Goal: Complete application form

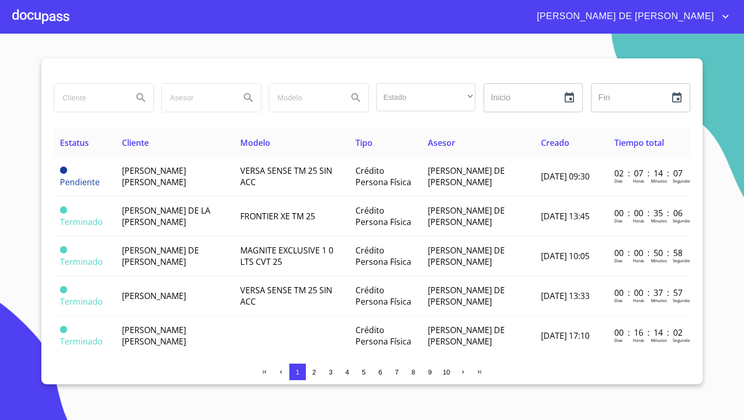
click at [49, 18] on div at bounding box center [40, 16] width 57 height 33
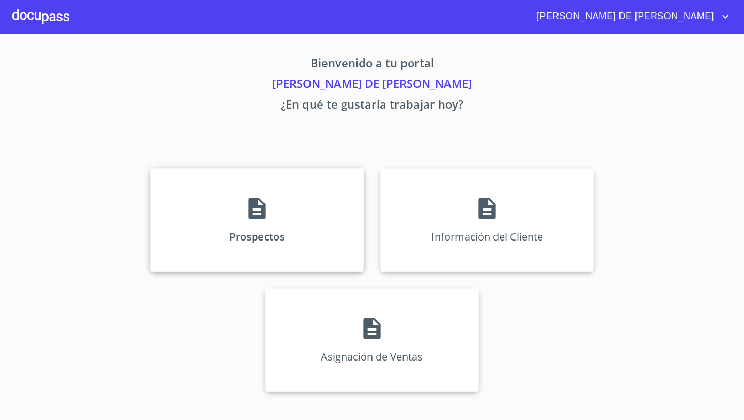
click at [212, 233] on div "Prospectos" at bounding box center [256, 219] width 213 height 103
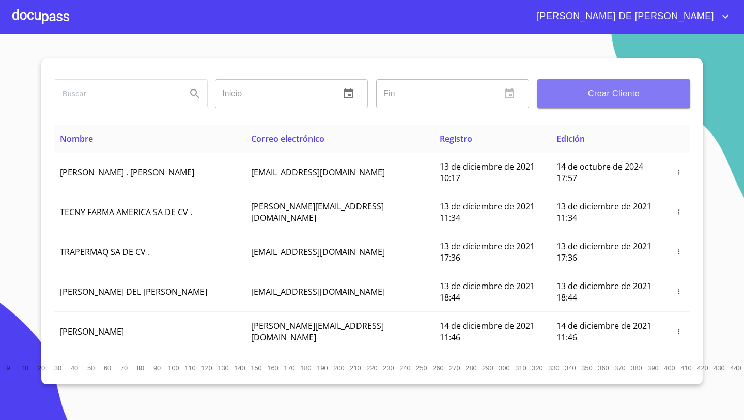
click at [587, 103] on button "Crear Cliente" at bounding box center [614, 93] width 153 height 29
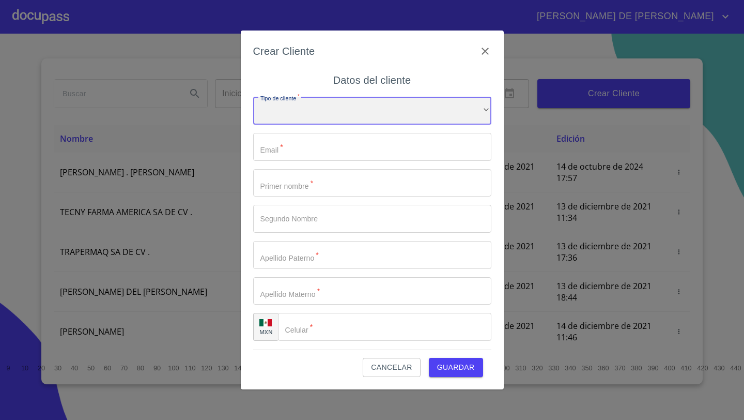
click at [293, 114] on div "​" at bounding box center [372, 111] width 238 height 28
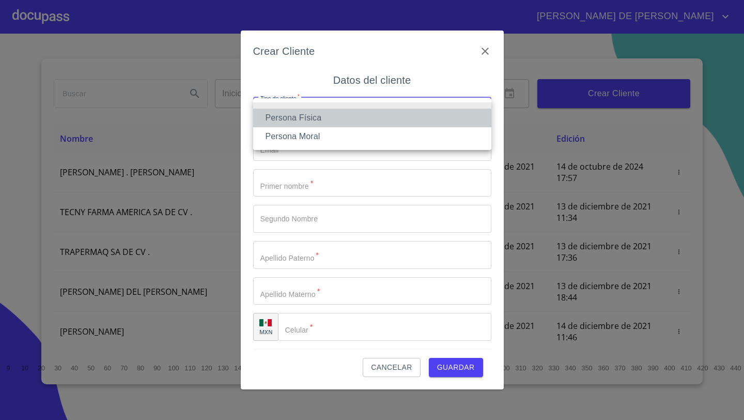
click at [311, 116] on li "Persona Física" at bounding box center [372, 118] width 238 height 19
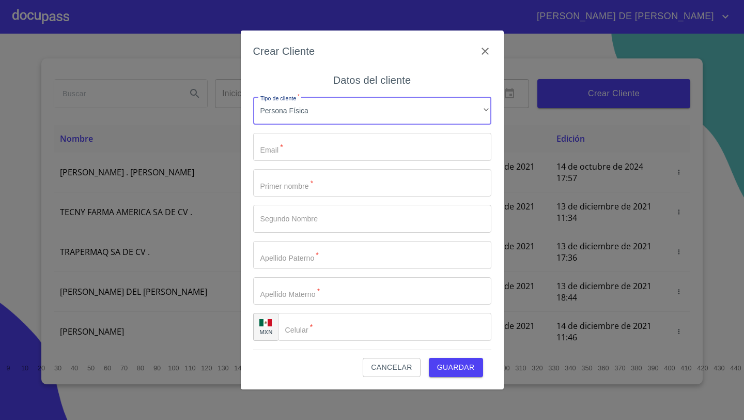
click at [300, 154] on input "Tipo de cliente   *" at bounding box center [372, 147] width 238 height 28
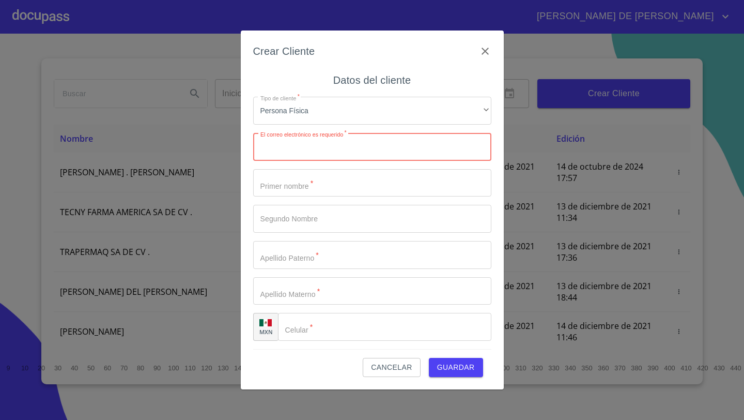
paste input "[EMAIL_ADDRESS][DOMAIN_NAME]"
type input "[EMAIL_ADDRESS][DOMAIN_NAME]"
click at [264, 180] on input "Tipo de cliente   *" at bounding box center [372, 183] width 238 height 28
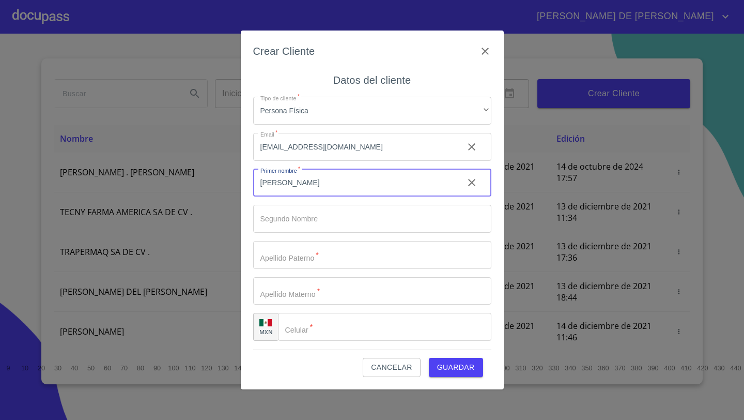
type input "[PERSON_NAME]"
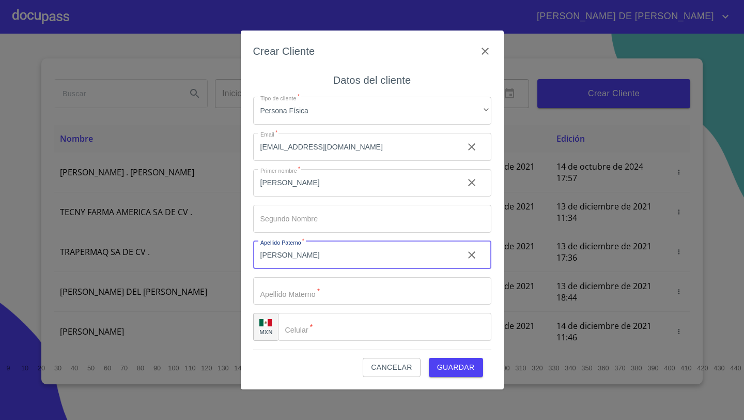
type input "[PERSON_NAME]"
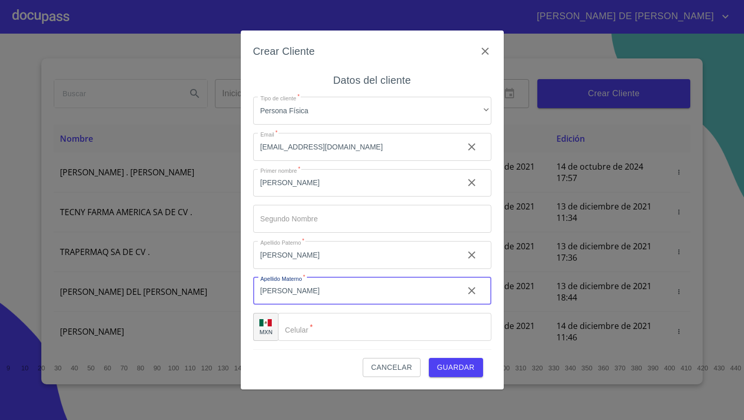
type input "[PERSON_NAME]"
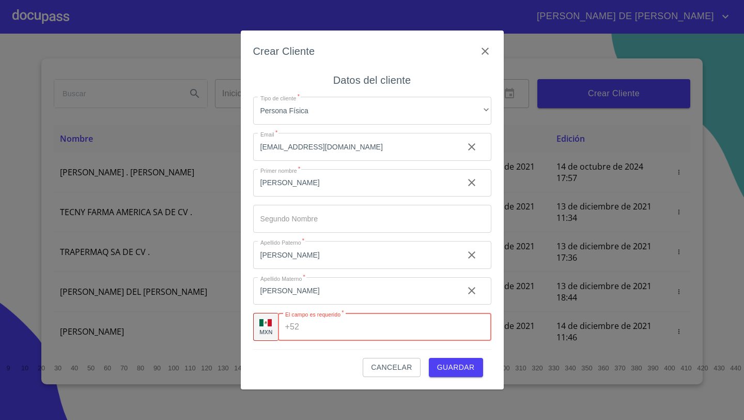
paste input "[PHONE_NUMBER]"
type input "[PHONE_NUMBER]"
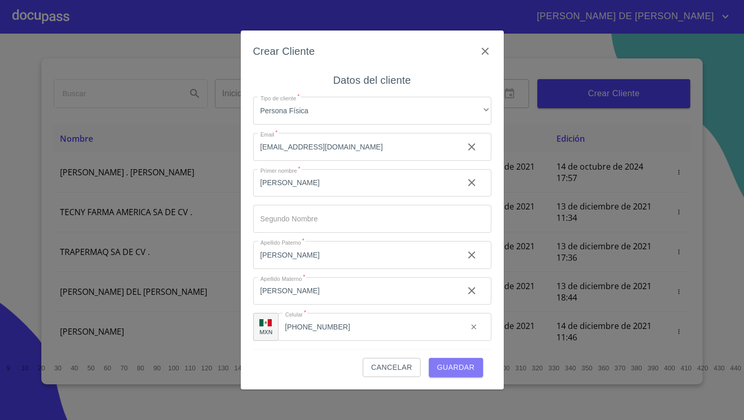
click at [459, 367] on span "Guardar" at bounding box center [456, 367] width 38 height 13
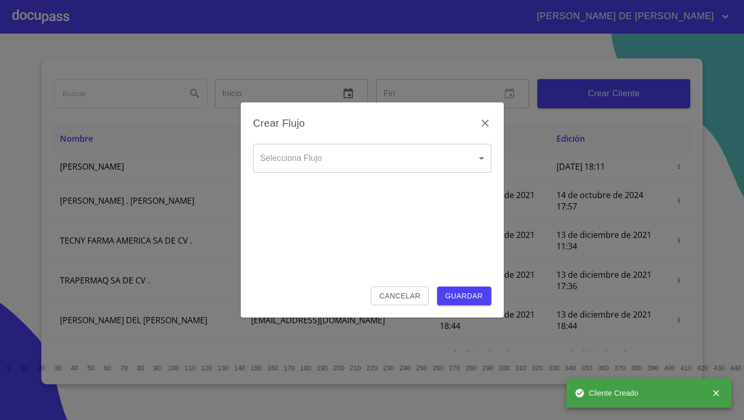
click at [290, 160] on body "[PERSON_NAME] DE [PERSON_NAME] Inicio ​ Fin ​ Crear Cliente Nombre Correo elect…" at bounding box center [372, 210] width 744 height 420
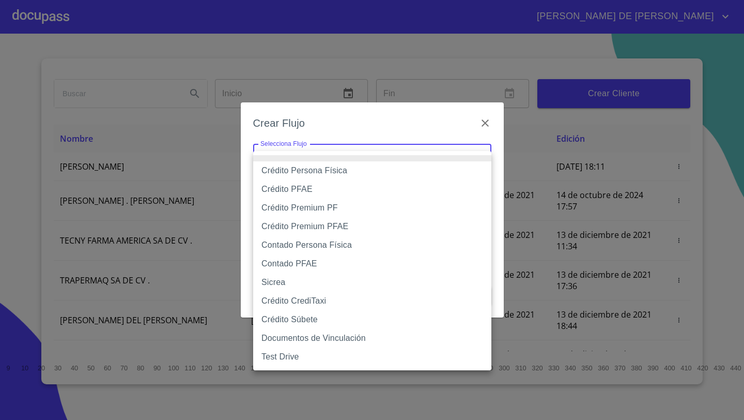
click at [295, 165] on li "Crédito Persona Física" at bounding box center [372, 170] width 238 height 19
type input "61b033e49b8c202ad5bb7912"
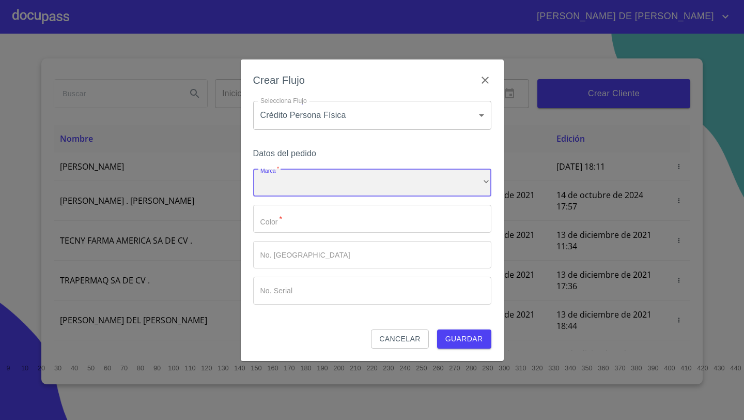
click at [300, 181] on div "​" at bounding box center [372, 183] width 238 height 28
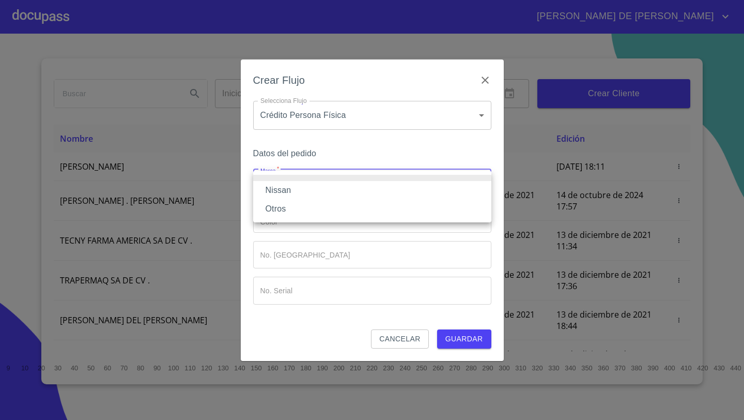
click at [293, 190] on li "Nissan" at bounding box center [372, 190] width 238 height 19
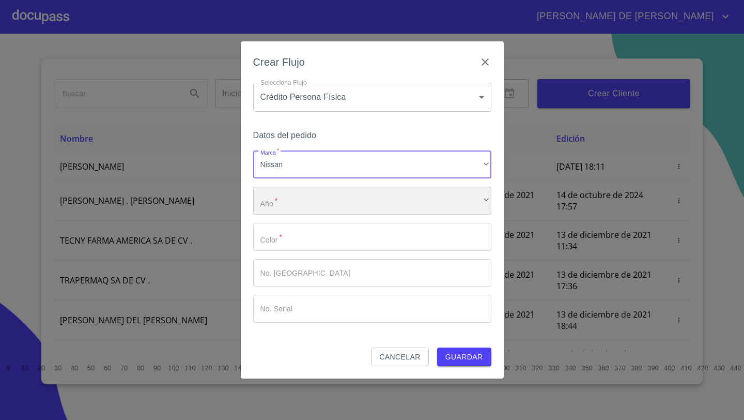
click at [291, 202] on div "​" at bounding box center [372, 201] width 238 height 28
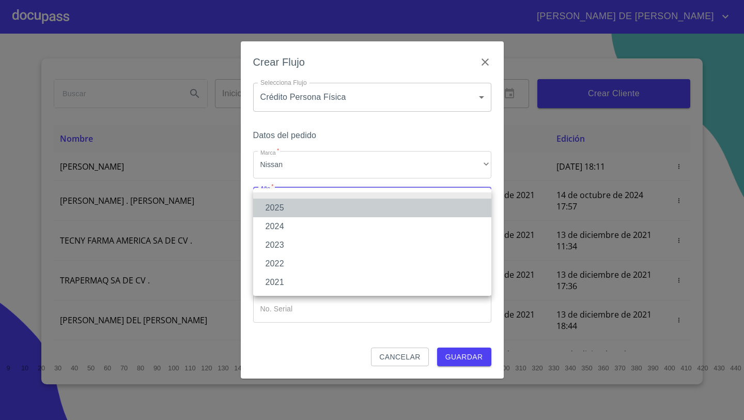
click at [287, 208] on li "2025" at bounding box center [372, 207] width 238 height 19
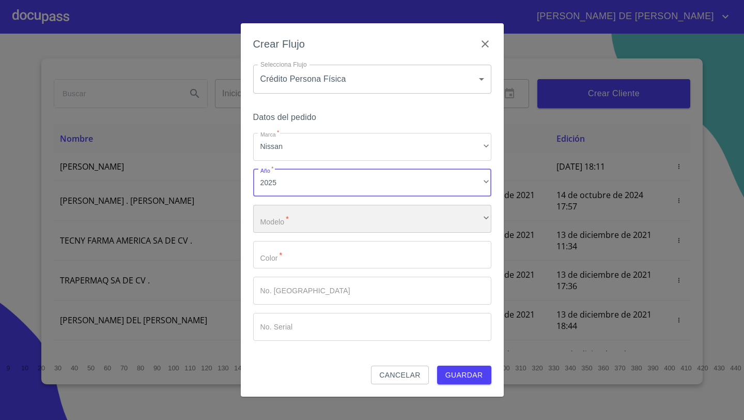
click at [274, 219] on div "​" at bounding box center [372, 219] width 238 height 28
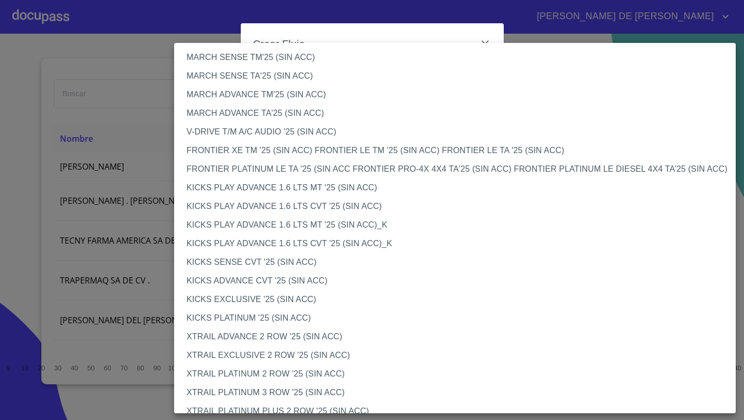
scroll to position [750, 0]
click at [242, 150] on li "FRONTIER XE TM '25 (SIN ACC) FRONTIER LE TM '25 (SIN ACC) FRONTIER LE TA '25 (S…" at bounding box center [455, 150] width 562 height 19
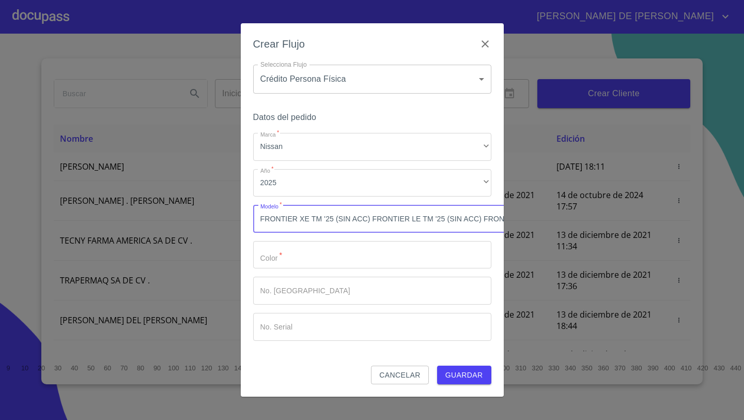
click at [282, 268] on input "Marca   *" at bounding box center [372, 255] width 238 height 28
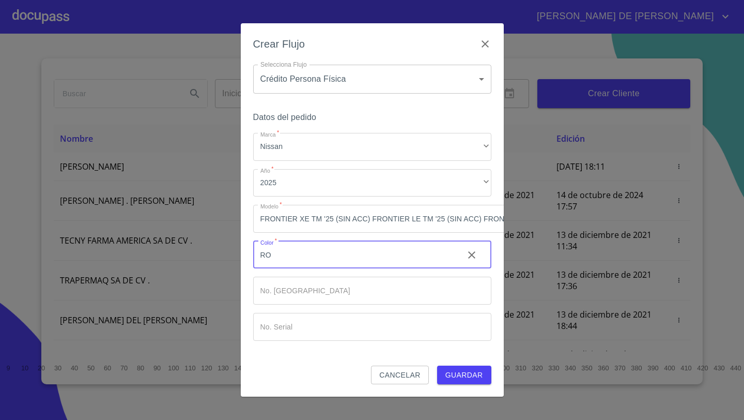
type input "R"
type input "NARANJA COBRIZO"
click at [467, 372] on span "Guardar" at bounding box center [465, 375] width 38 height 13
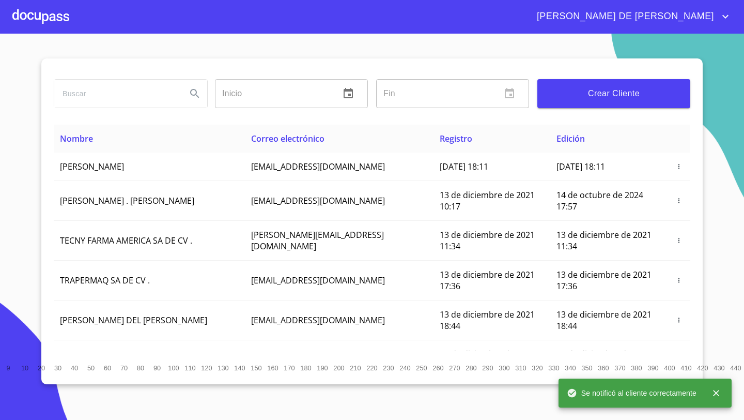
click at [55, 20] on div at bounding box center [40, 16] width 57 height 33
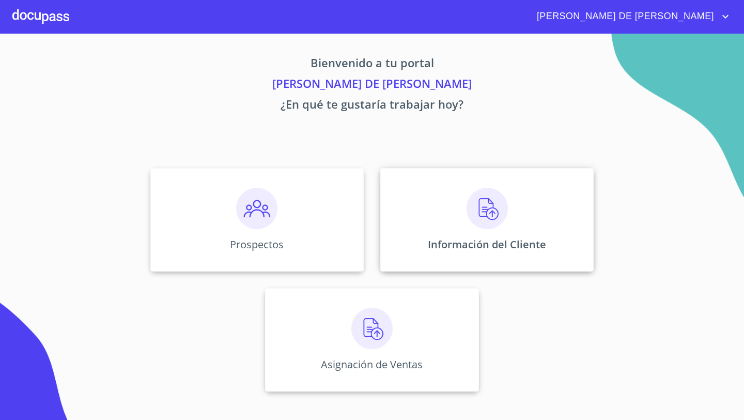
click at [504, 216] on img at bounding box center [487, 208] width 41 height 41
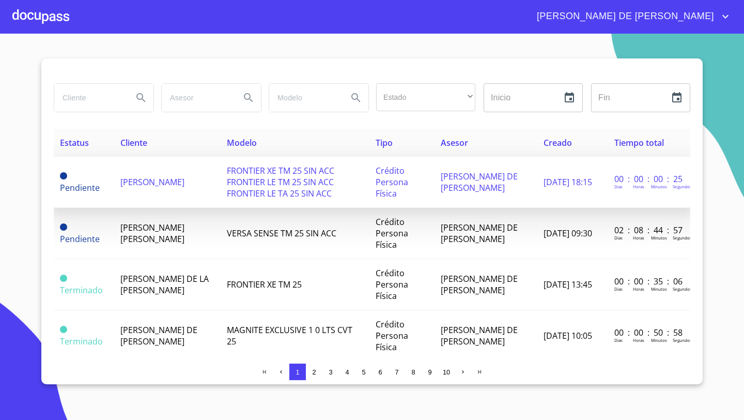
click at [148, 184] on td "[PERSON_NAME]" at bounding box center [167, 182] width 106 height 51
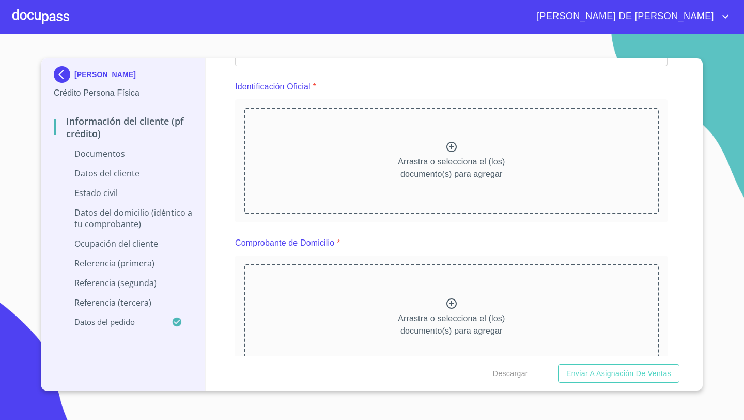
scroll to position [111, 0]
click at [457, 144] on div "Arrastra o selecciona el (los) documento(s) para agregar" at bounding box center [451, 157] width 415 height 105
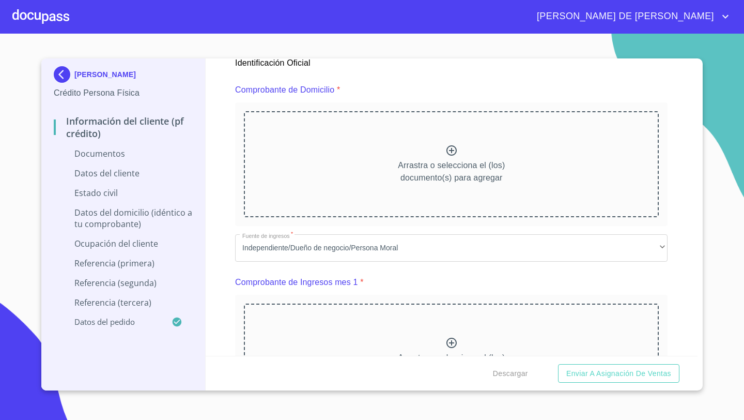
scroll to position [510, 0]
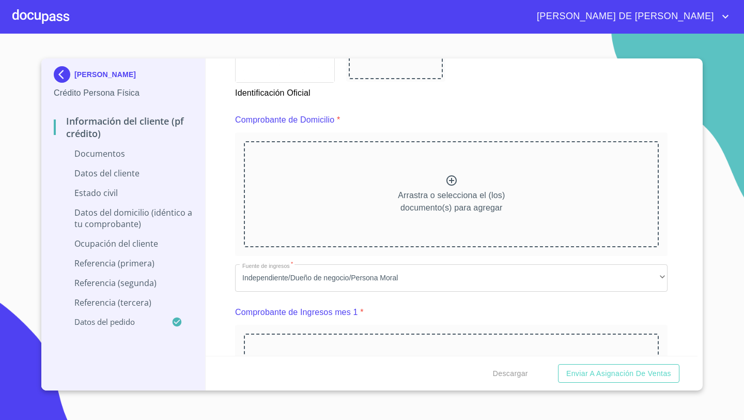
click at [449, 180] on icon at bounding box center [452, 180] width 12 height 12
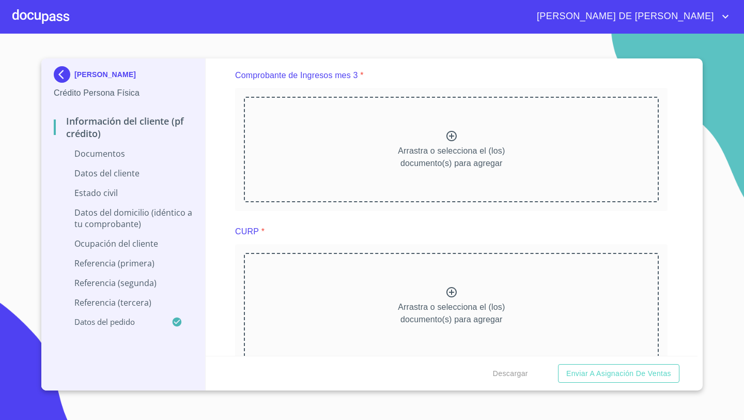
scroll to position [1400, 0]
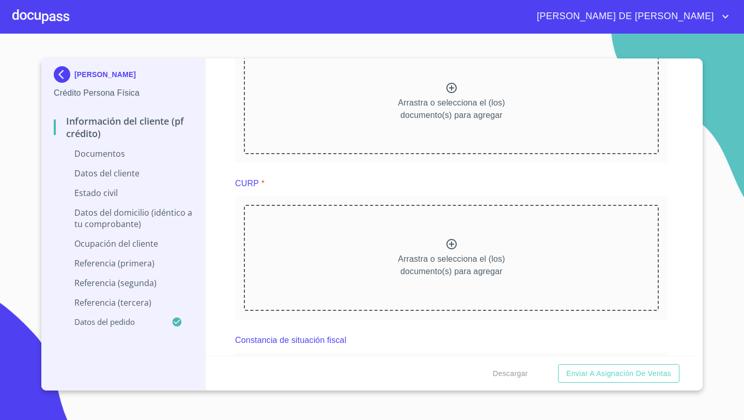
click at [452, 239] on icon at bounding box center [452, 244] width 10 height 10
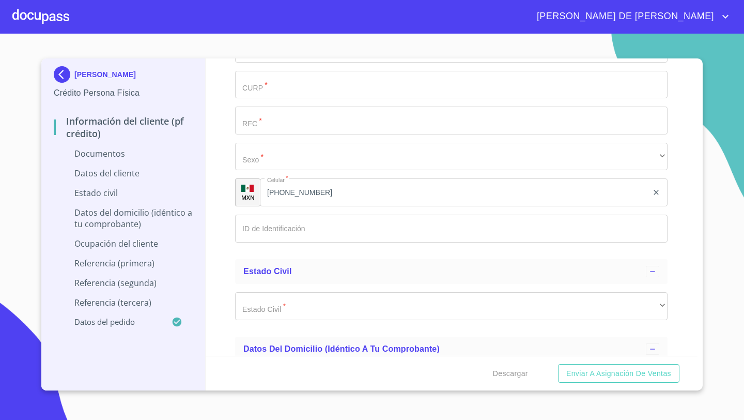
scroll to position [2394, 0]
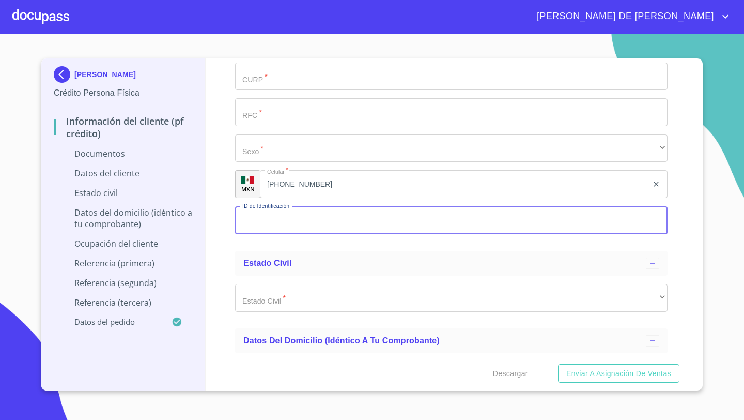
click at [257, 224] on input "Documento de identificación   *" at bounding box center [451, 220] width 433 height 28
type input "2793261532"
click at [220, 241] on div "Información del cliente (PF crédito) Documentos Documento de identificación   *…" at bounding box center [452, 206] width 493 height 297
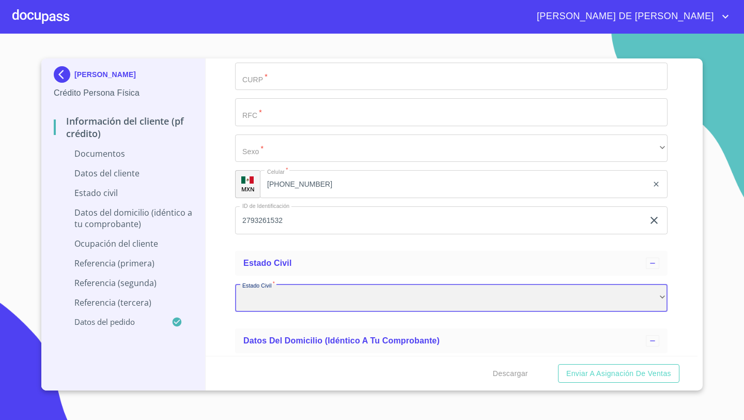
click at [272, 291] on div "​" at bounding box center [451, 298] width 433 height 28
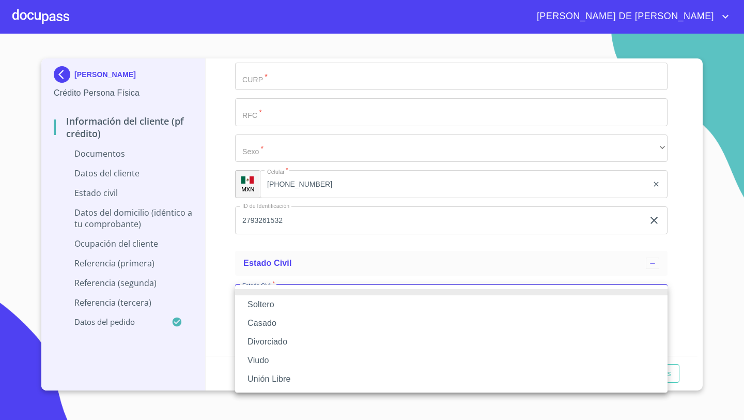
click at [274, 304] on li "Soltero" at bounding box center [451, 304] width 433 height 19
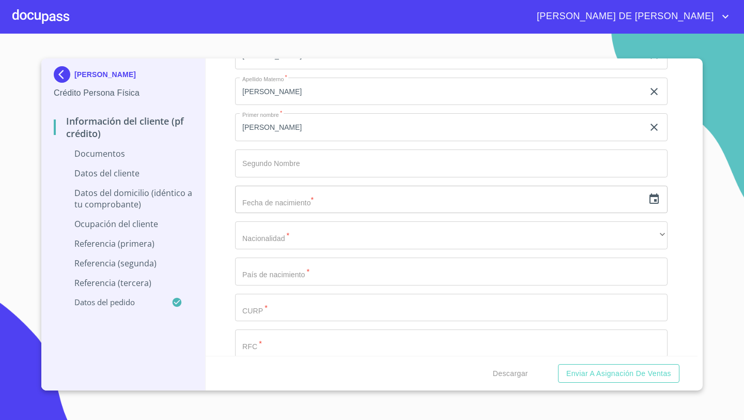
scroll to position [2202, 0]
click at [656, 162] on icon "button" at bounding box center [654, 159] width 12 height 12
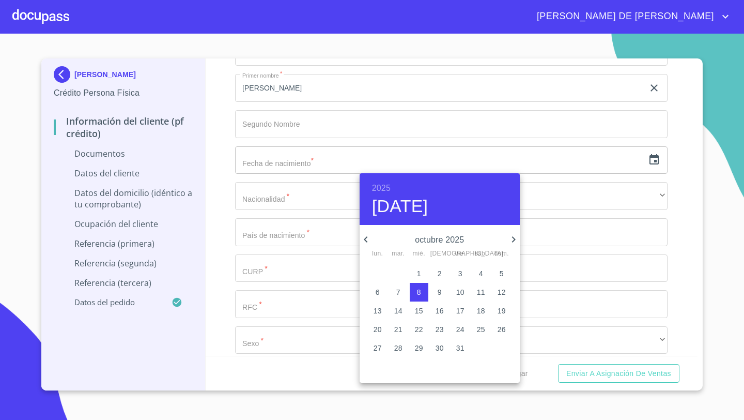
click at [373, 191] on h6 "2025" at bounding box center [381, 188] width 19 height 14
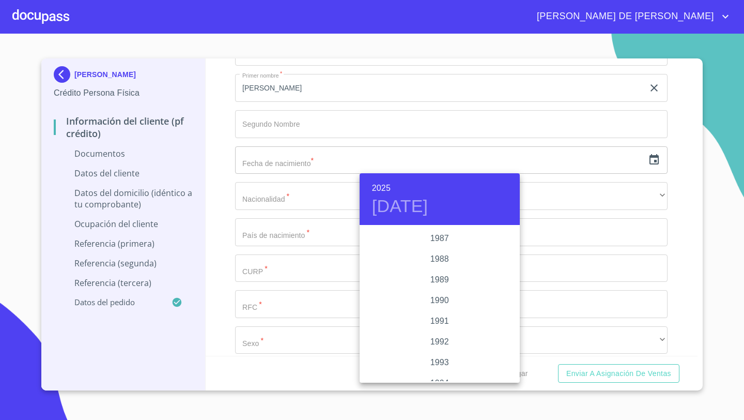
scroll to position [1231, 0]
click at [451, 290] on div "1987" at bounding box center [440, 287] width 160 height 21
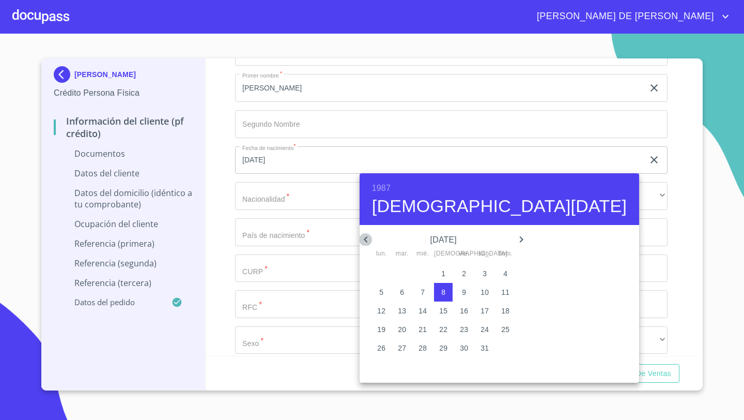
click at [366, 241] on icon "button" at bounding box center [366, 239] width 4 height 6
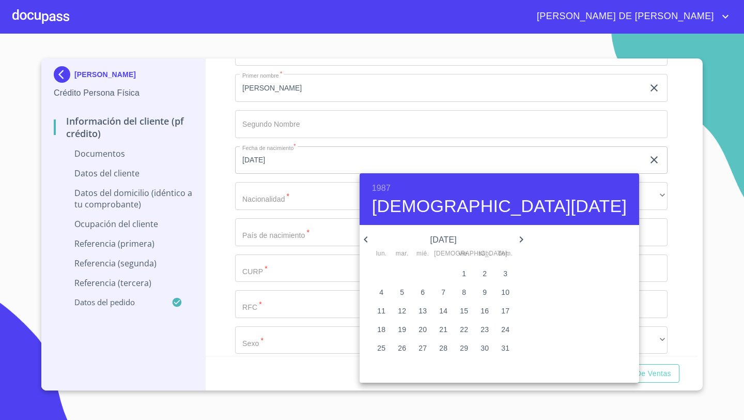
click at [366, 241] on icon "button" at bounding box center [366, 239] width 4 height 6
click at [422, 346] on p "25" at bounding box center [423, 348] width 8 height 10
type input "[DATE]"
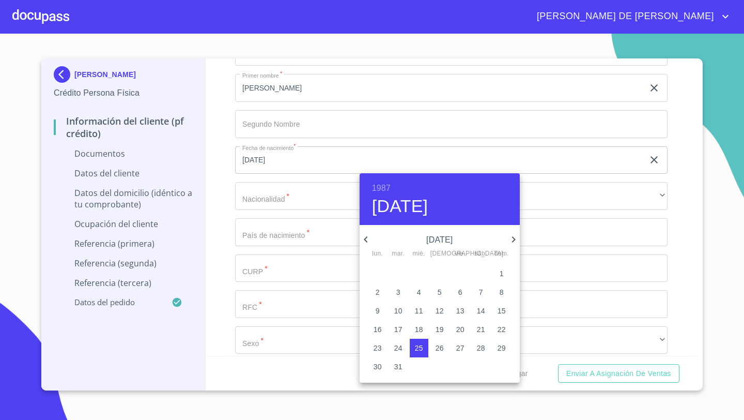
click at [230, 195] on div at bounding box center [372, 210] width 744 height 420
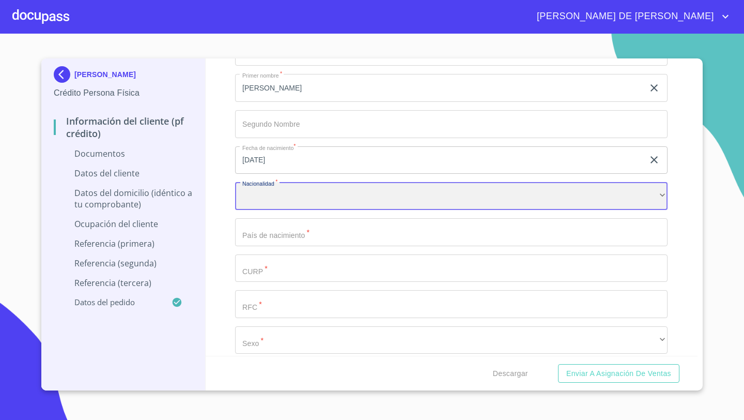
click at [257, 195] on div "​" at bounding box center [451, 196] width 433 height 28
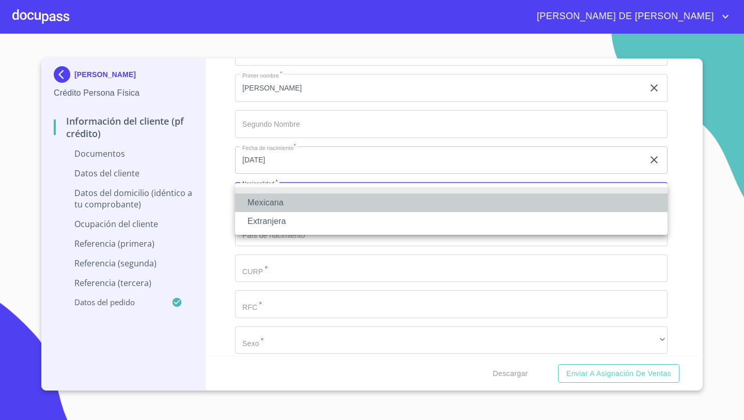
click at [268, 201] on li "Mexicana" at bounding box center [451, 202] width 433 height 19
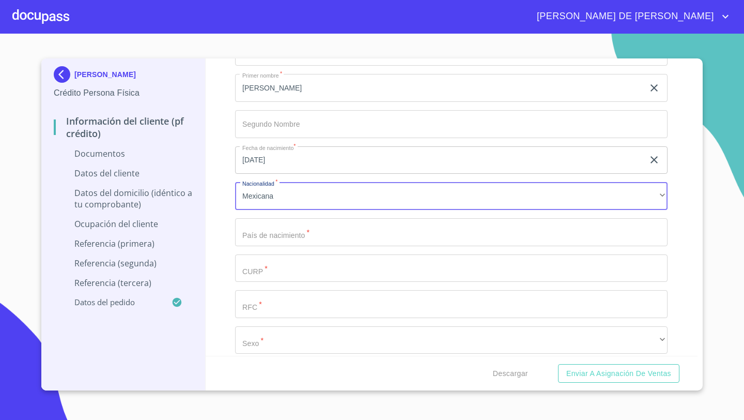
click at [263, 237] on input "Documento de identificación   *" at bounding box center [451, 232] width 433 height 28
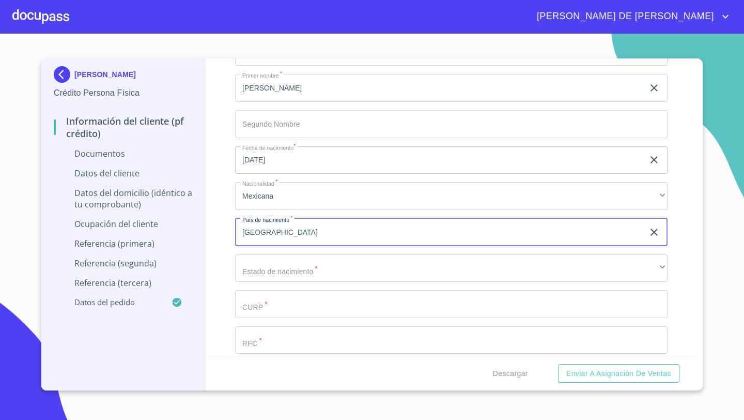
type input "[GEOGRAPHIC_DATA]"
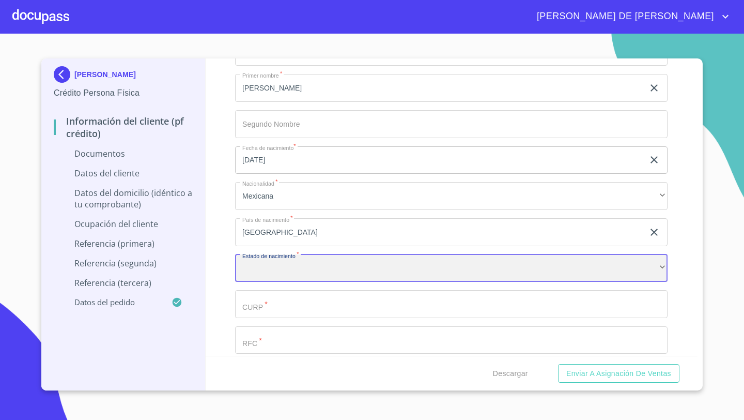
click at [267, 272] on div "​" at bounding box center [451, 268] width 433 height 28
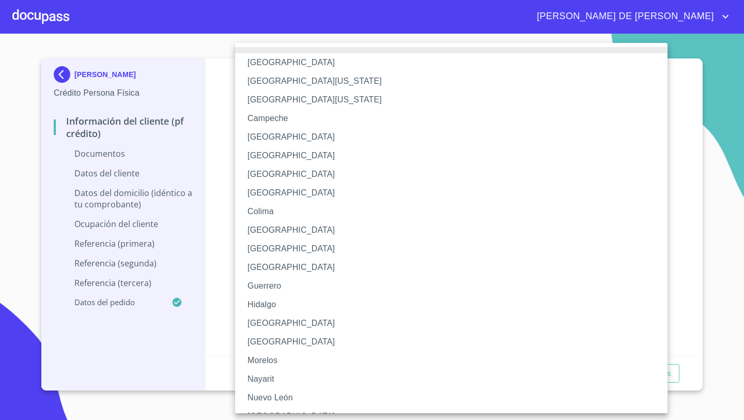
click at [256, 329] on li "[GEOGRAPHIC_DATA]" at bounding box center [451, 323] width 433 height 19
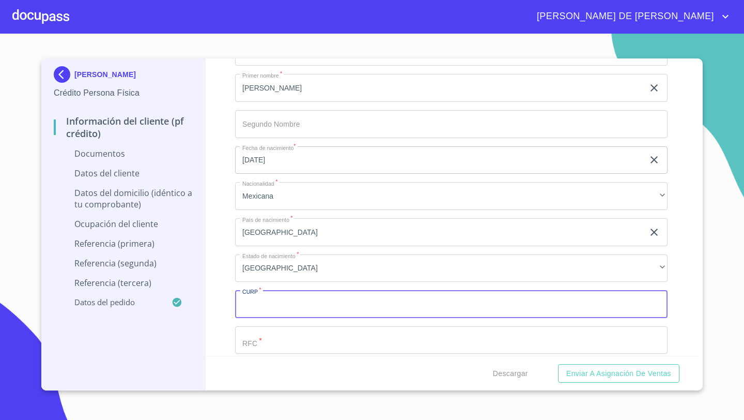
click at [253, 306] on input "Documento de identificación   *" at bounding box center [451, 304] width 433 height 28
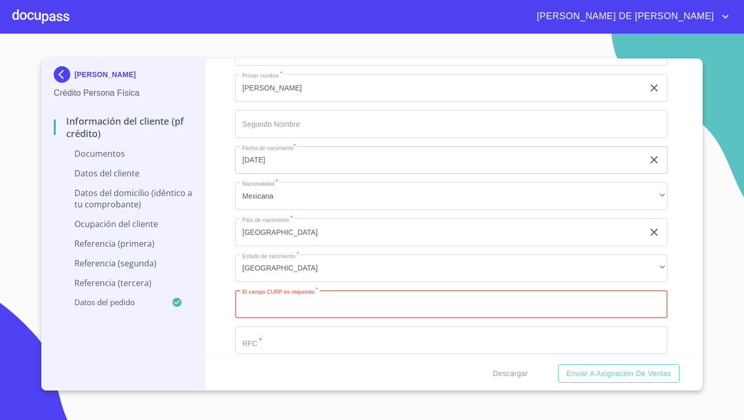
paste input "GORP870325HJCNZD09"
type input "GORP870325HJCNZD09"
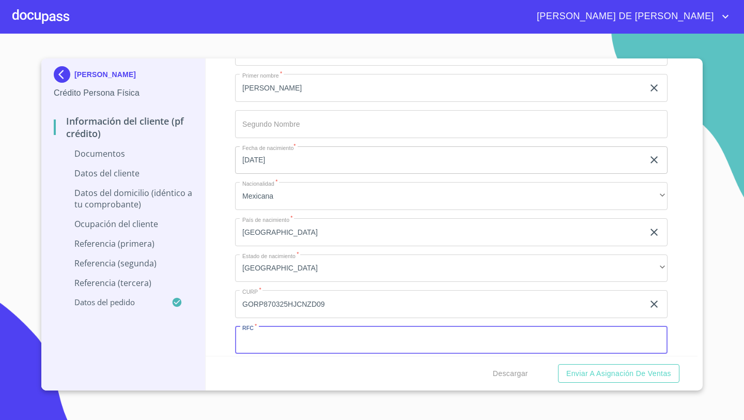
click at [251, 341] on input "Documento de identificación   *" at bounding box center [451, 340] width 433 height 28
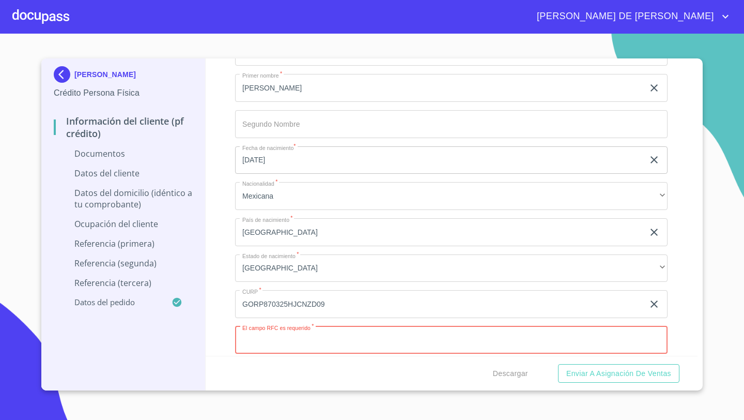
paste input "GORP870325"
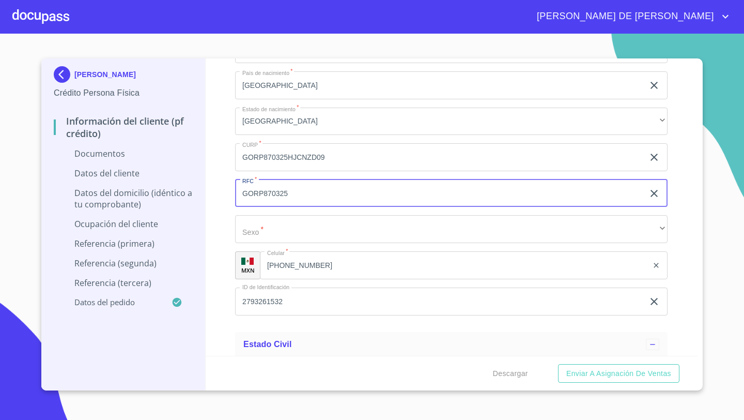
scroll to position [2368, 0]
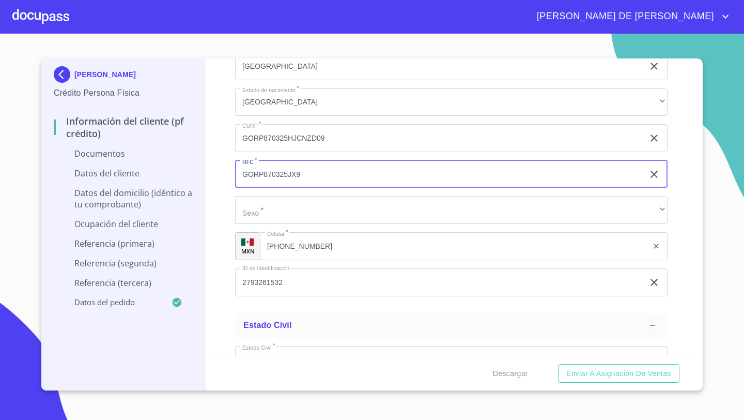
type input "GORP870325JX9"
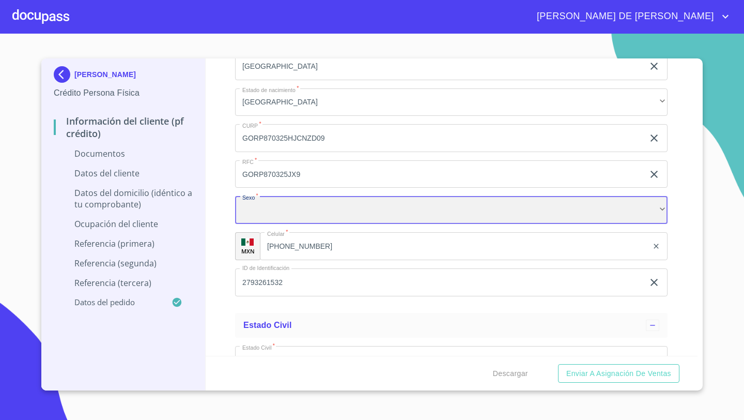
click at [259, 220] on div "​" at bounding box center [451, 210] width 433 height 28
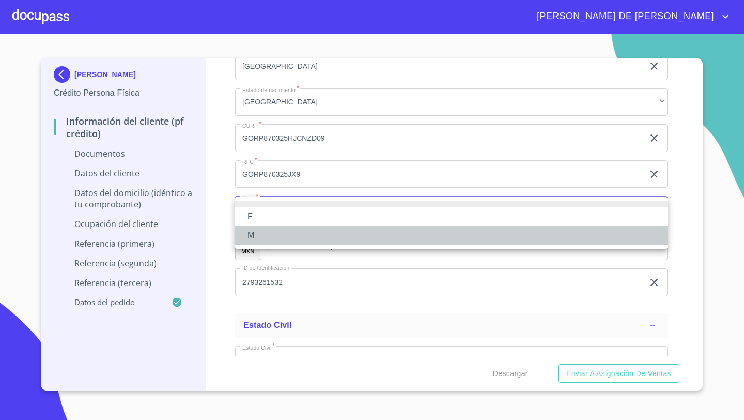
click at [256, 234] on li "M" at bounding box center [451, 235] width 433 height 19
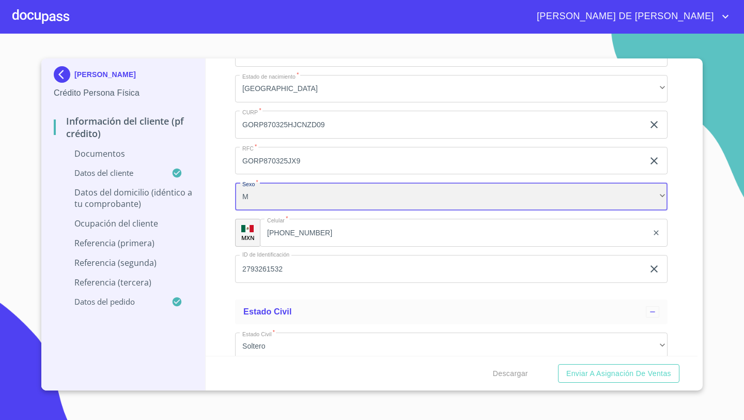
scroll to position [2393, 0]
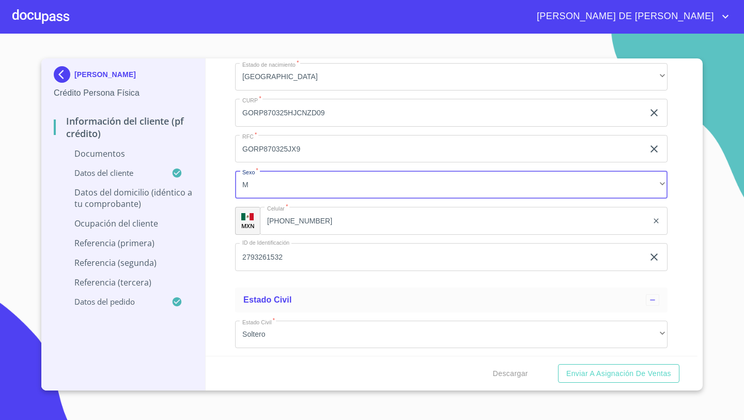
click at [214, 225] on div "Información del cliente (PF crédito) Documentos Documento de identificación   *…" at bounding box center [452, 206] width 493 height 297
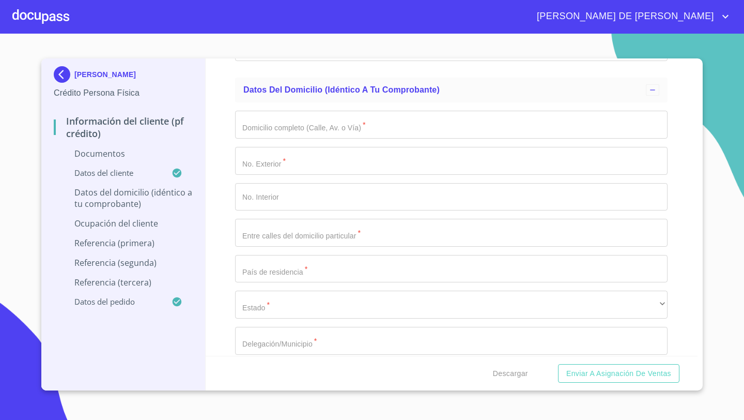
scroll to position [2670, 0]
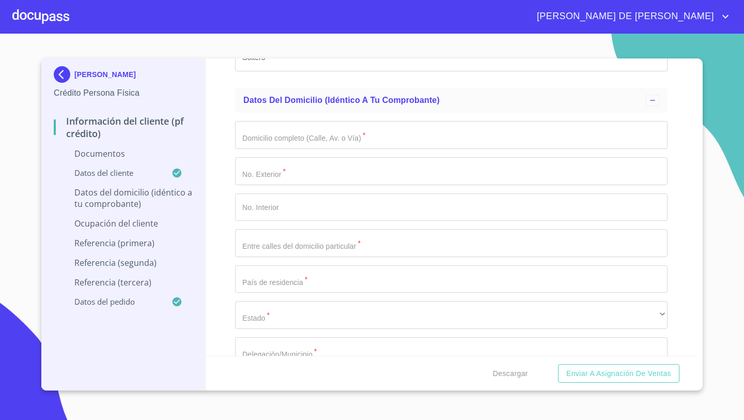
click at [255, 131] on input "Documento de identificación   *" at bounding box center [451, 135] width 433 height 28
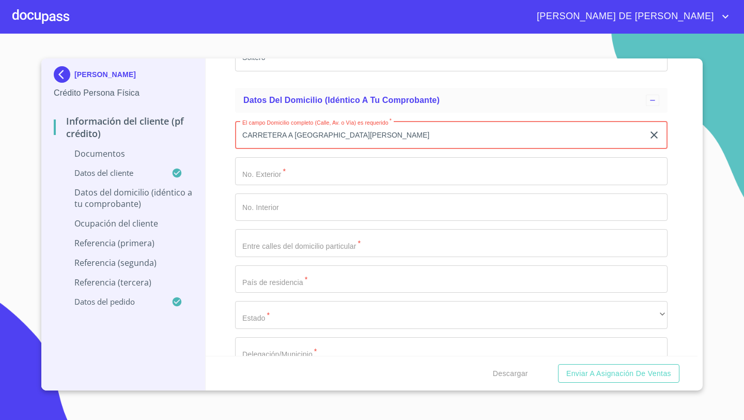
type input "CARRETERA A [GEOGRAPHIC_DATA][PERSON_NAME]"
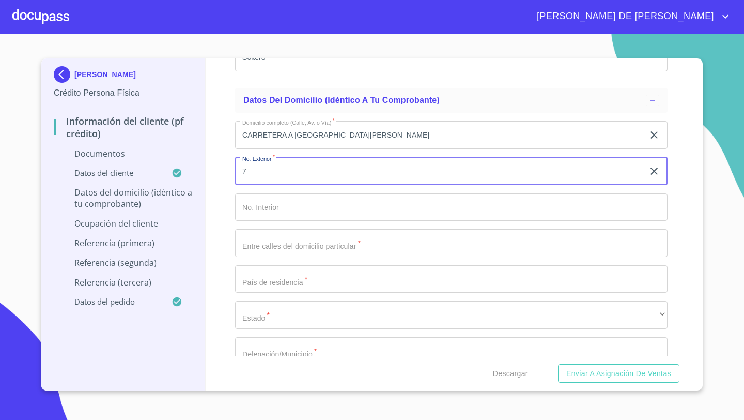
type input "7"
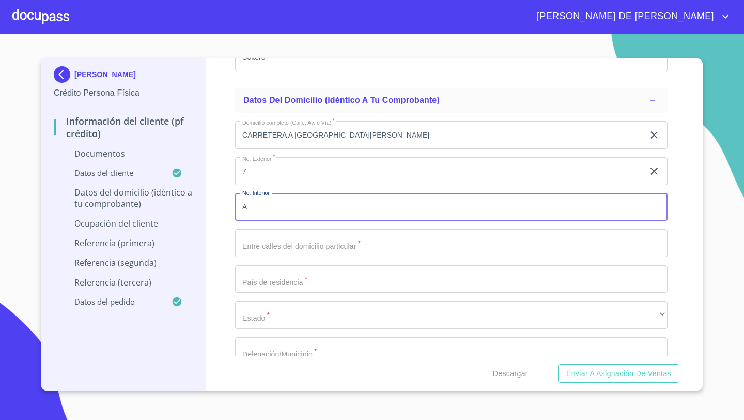
type input "A"
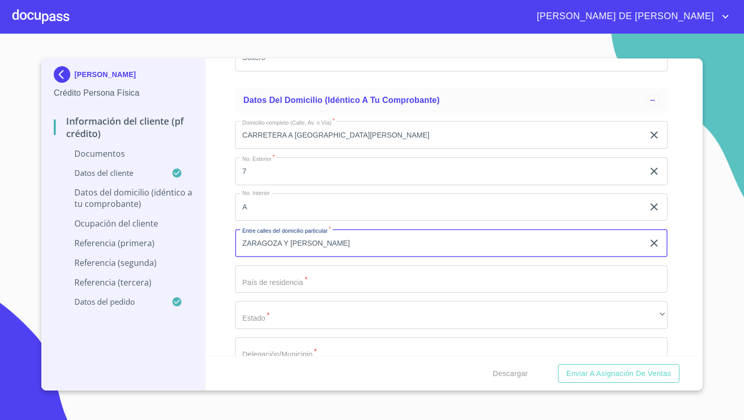
type input "ZARAGOZA Y [PERSON_NAME]"
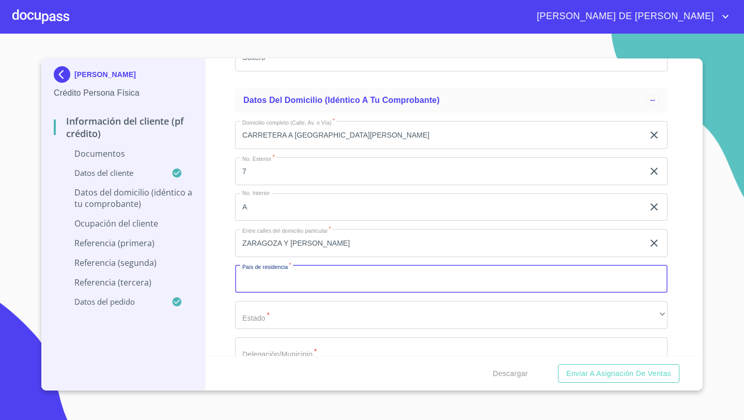
click at [269, 275] on input "Documento de identificación   *" at bounding box center [451, 279] width 433 height 28
type input "[GEOGRAPHIC_DATA]"
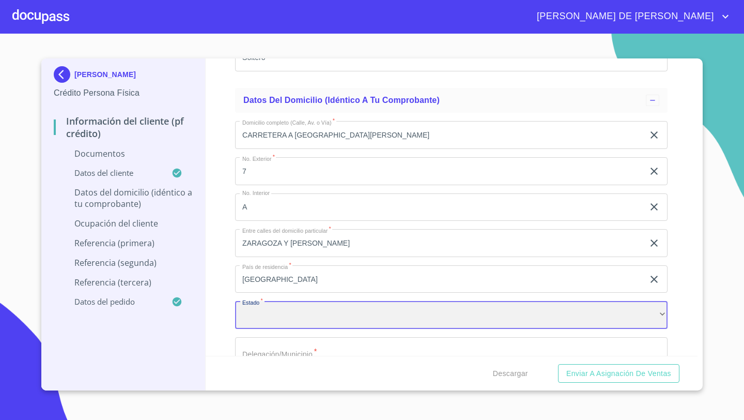
click at [238, 320] on div "​" at bounding box center [451, 315] width 433 height 28
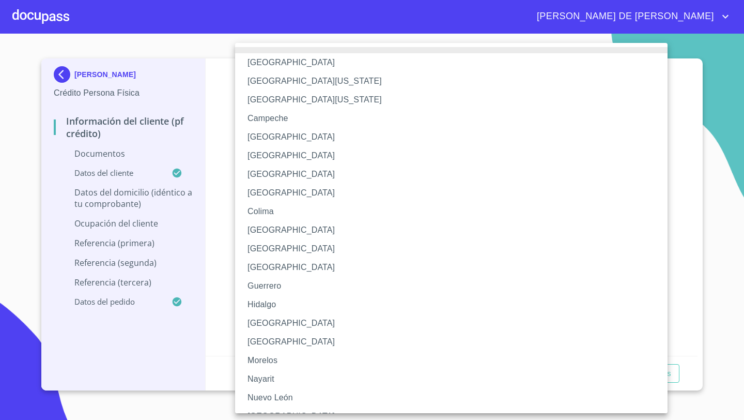
click at [272, 324] on li "[GEOGRAPHIC_DATA]" at bounding box center [451, 323] width 433 height 19
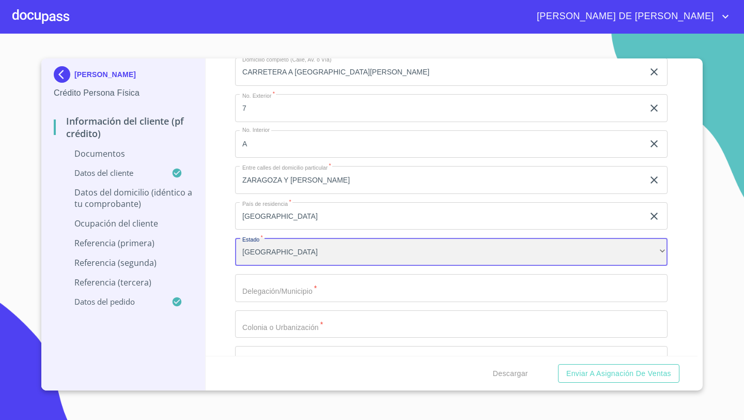
scroll to position [2755, 0]
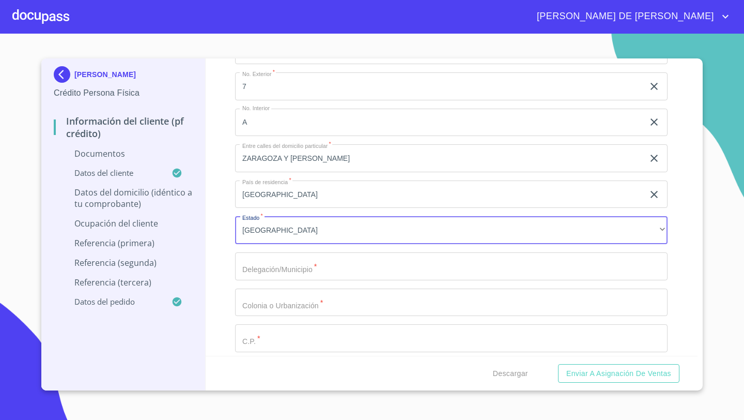
click at [269, 269] on input "Documento de identificación   *" at bounding box center [451, 266] width 433 height 28
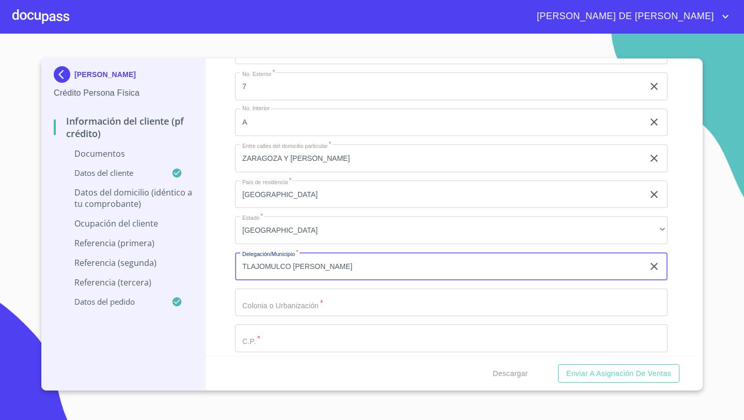
type input "TLAJOMULCO [PERSON_NAME]"
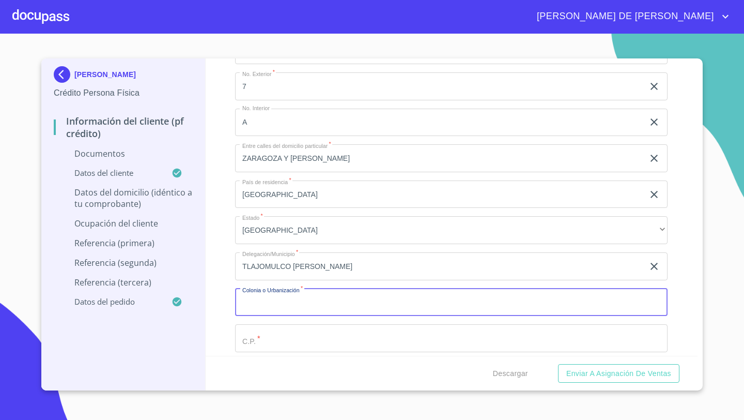
click at [259, 284] on div "Domicilio completo (Calle, [GEOGRAPHIC_DATA])   * CARRETERA A [GEOGRAPHIC_DATA]…" at bounding box center [451, 230] width 433 height 404
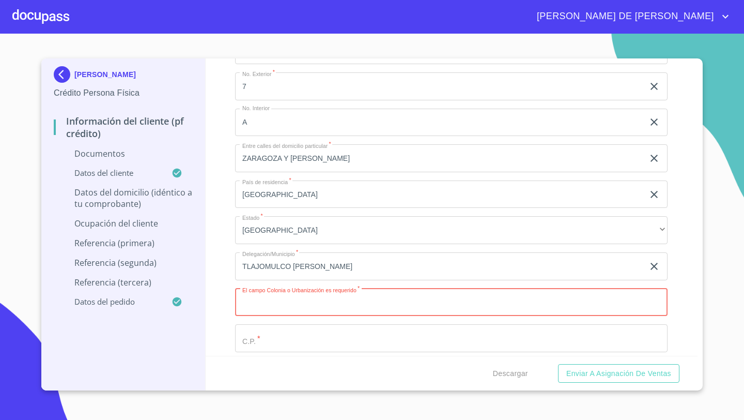
click at [256, 302] on input "Documento de identificación   *" at bounding box center [451, 302] width 433 height 28
type input "[PERSON_NAME]"
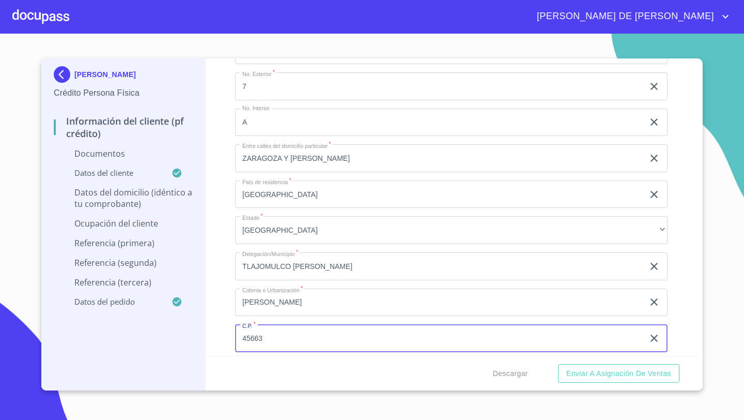
type input "45663"
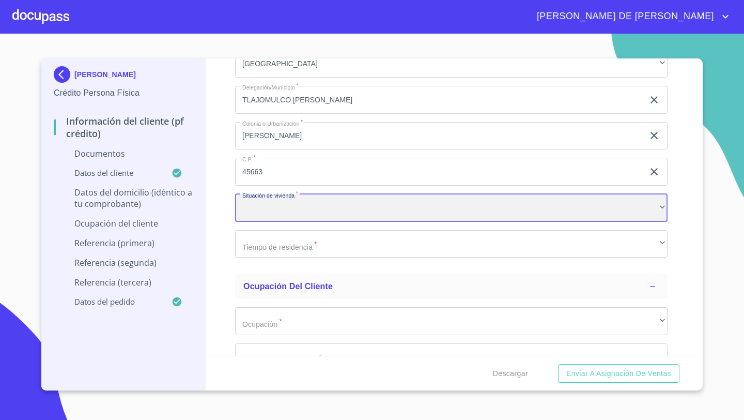
click at [259, 213] on div "​" at bounding box center [451, 208] width 433 height 28
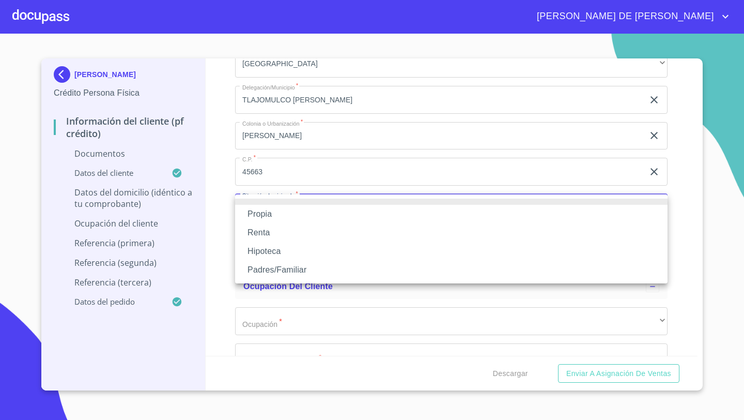
click at [263, 220] on li "Propia" at bounding box center [451, 214] width 433 height 19
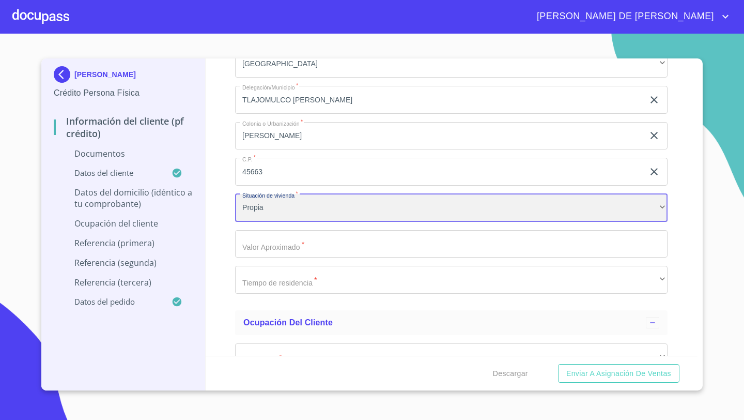
click at [267, 212] on div "Propia" at bounding box center [451, 208] width 433 height 28
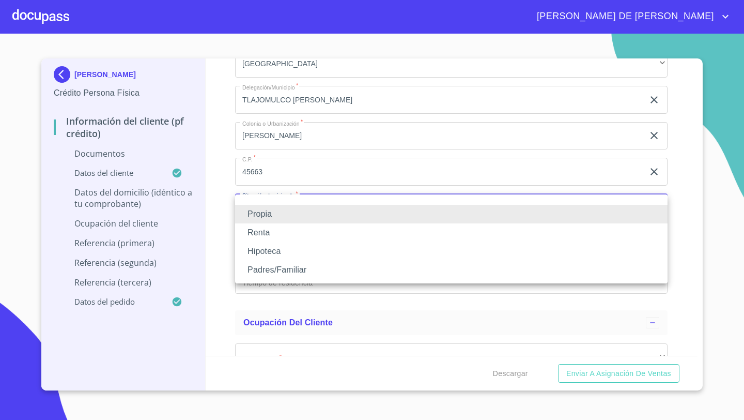
click at [260, 268] on li "Padres/Familiar" at bounding box center [451, 269] width 433 height 19
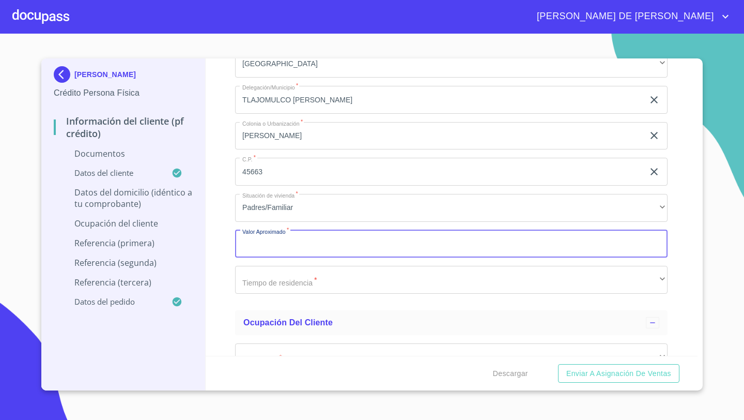
click at [256, 237] on input "Documento de identificación   *" at bounding box center [451, 244] width 433 height 28
type input "$1,500,000"
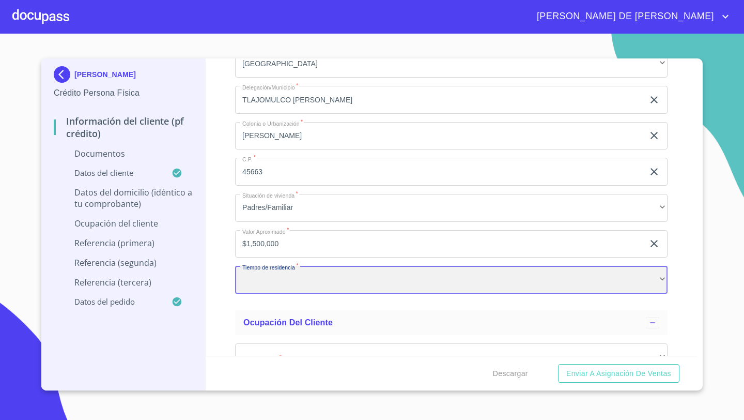
click at [248, 280] on div "​" at bounding box center [451, 280] width 433 height 28
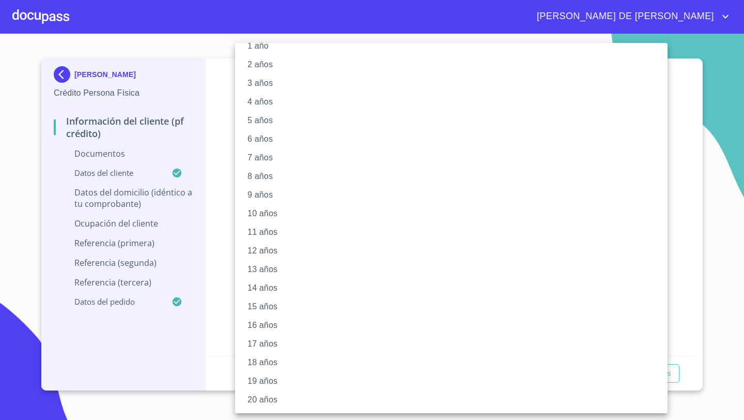
click at [267, 396] on li "20 años" at bounding box center [451, 399] width 433 height 19
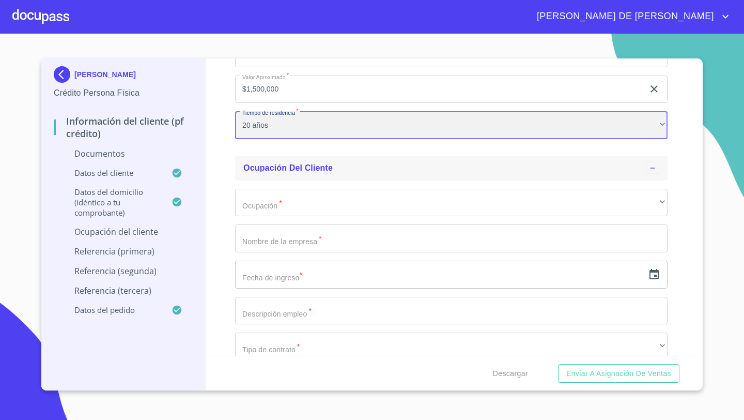
scroll to position [3080, 0]
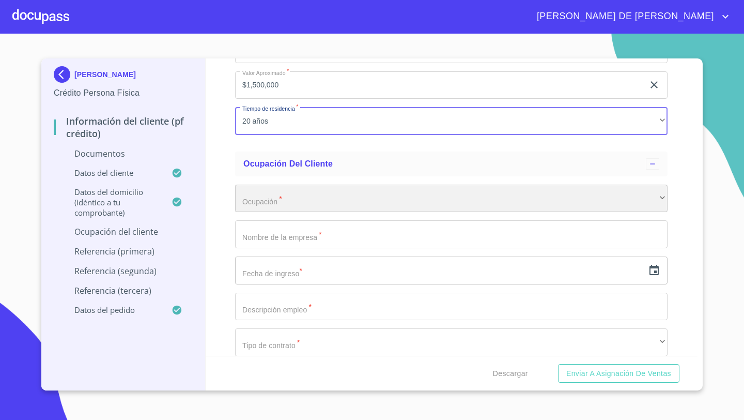
click at [254, 208] on div "​" at bounding box center [451, 199] width 433 height 28
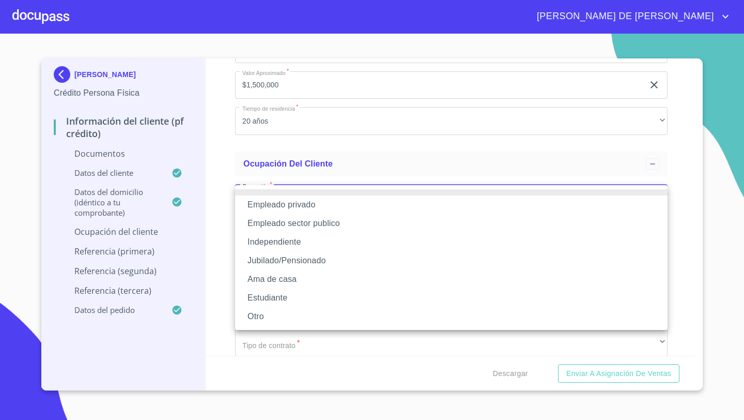
click at [265, 242] on li "Independiente" at bounding box center [451, 242] width 433 height 19
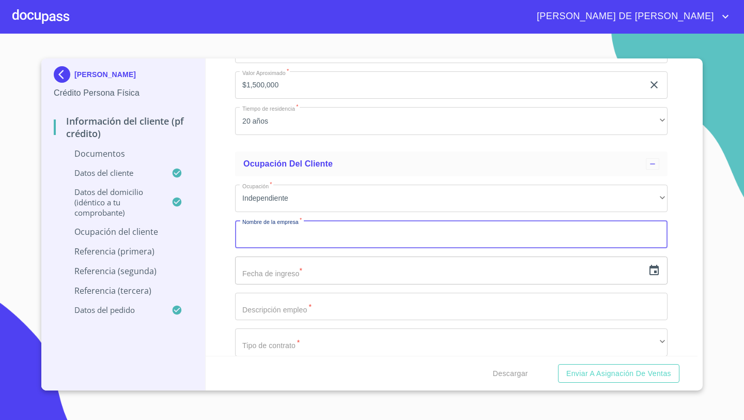
click at [257, 233] on input "Documento de identificación   *" at bounding box center [451, 234] width 433 height 28
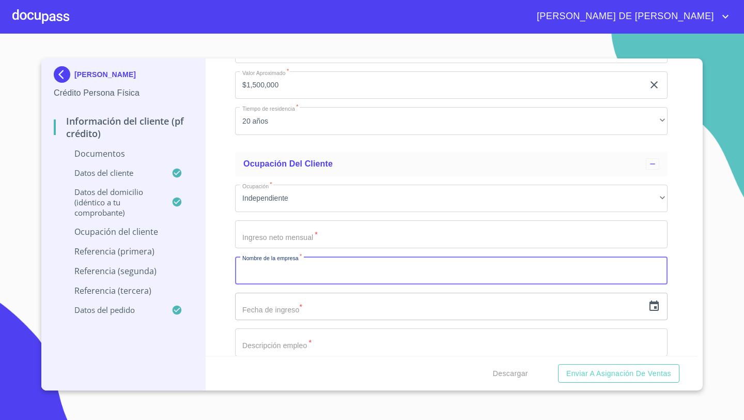
click at [263, 237] on input "Documento de identificación   *" at bounding box center [451, 234] width 433 height 28
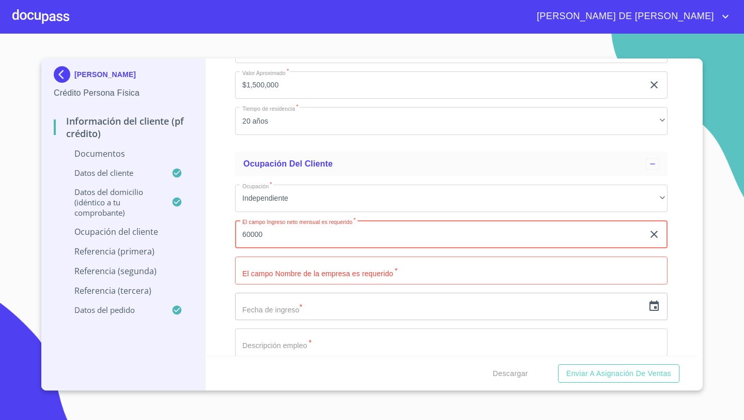
type input "60000"
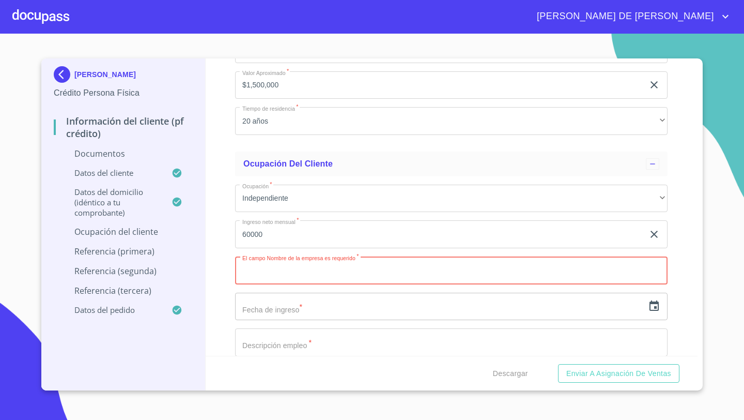
click at [294, 266] on input "Documento de identificación   *" at bounding box center [451, 270] width 433 height 28
type input "ABARROTES [PERSON_NAME]"
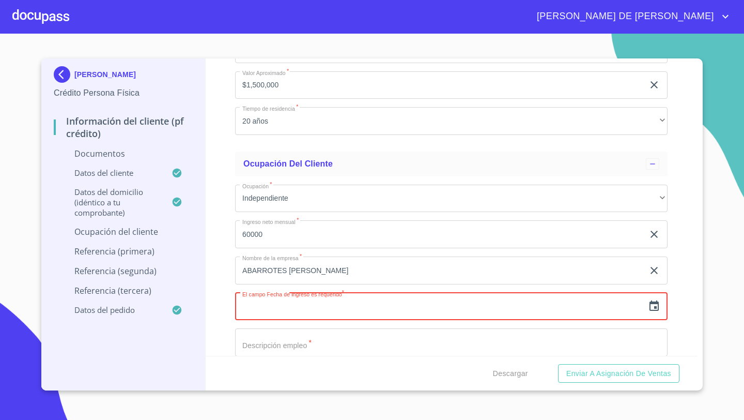
click at [654, 308] on icon "button" at bounding box center [654, 306] width 12 height 12
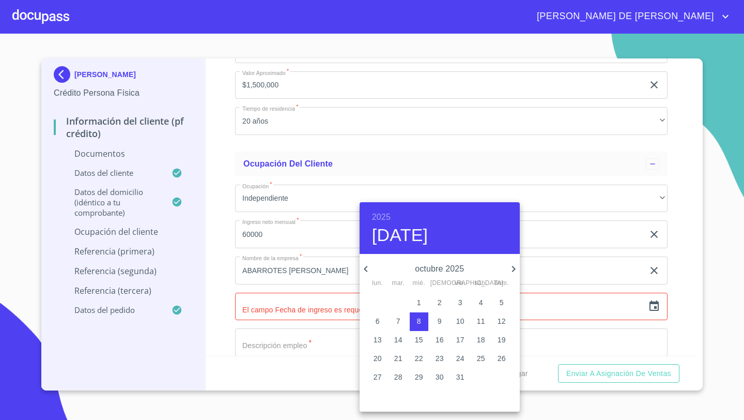
click at [385, 220] on h6 "2025" at bounding box center [381, 217] width 19 height 14
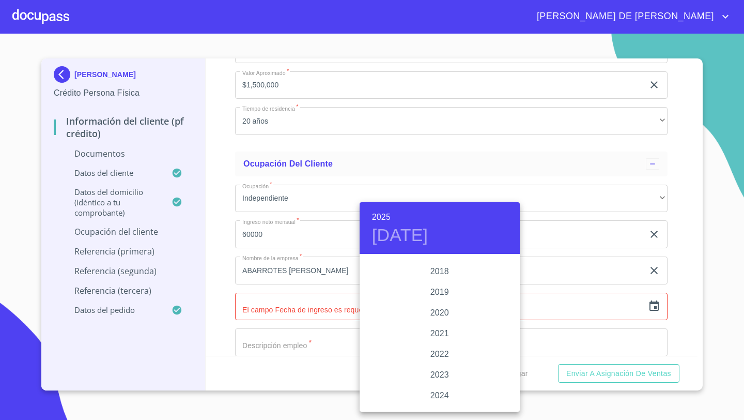
scroll to position [1915, 0]
click at [440, 294] on div "2019" at bounding box center [440, 293] width 160 height 21
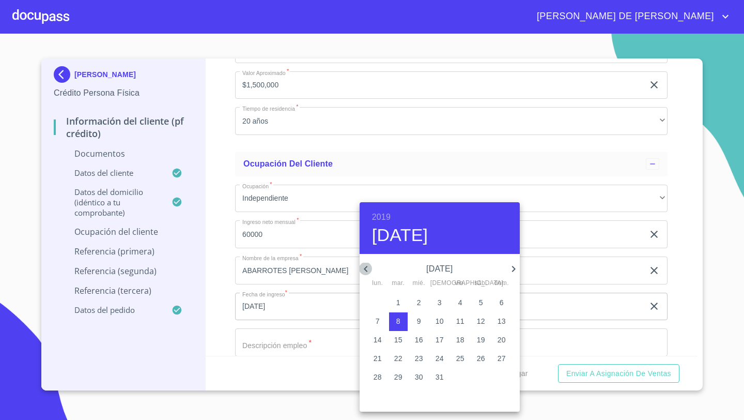
click at [366, 269] on icon "button" at bounding box center [366, 269] width 12 height 12
click at [379, 318] on p "8" at bounding box center [378, 321] width 4 height 10
type input "[DATE]"
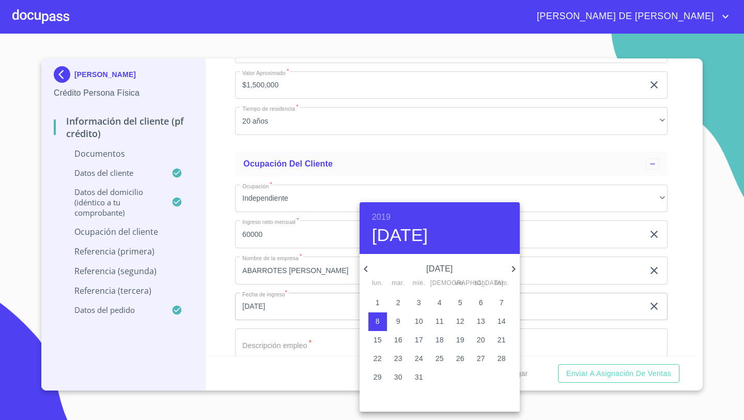
click at [222, 282] on div at bounding box center [372, 210] width 744 height 420
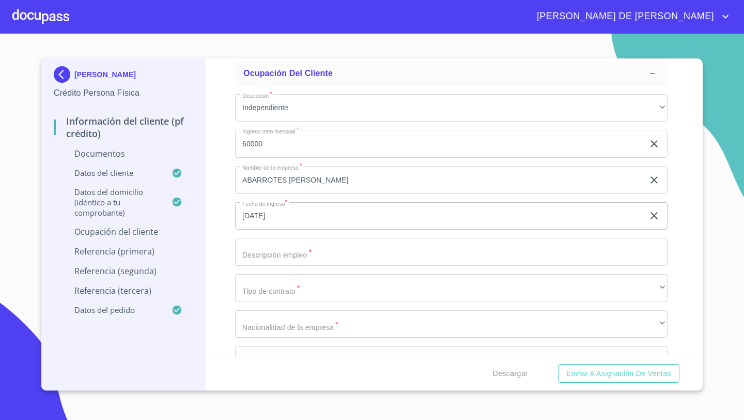
scroll to position [3199, 0]
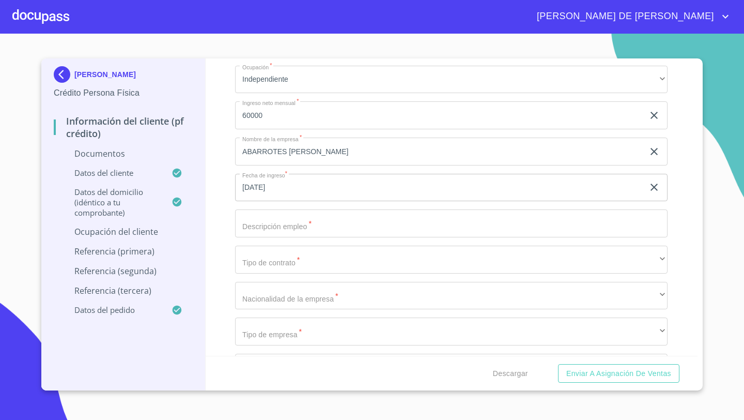
click at [257, 229] on input "Documento de identificación   *" at bounding box center [451, 223] width 433 height 28
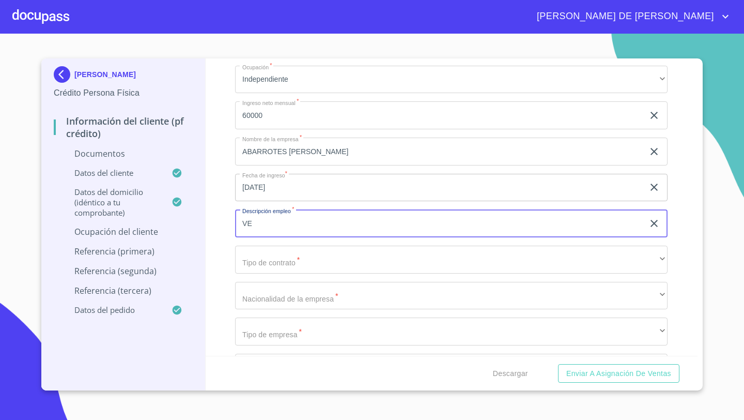
type input "V"
type input "ABARROTES, BEBIDAS, FRUTAS, VERDURAS Y MICELANEA"
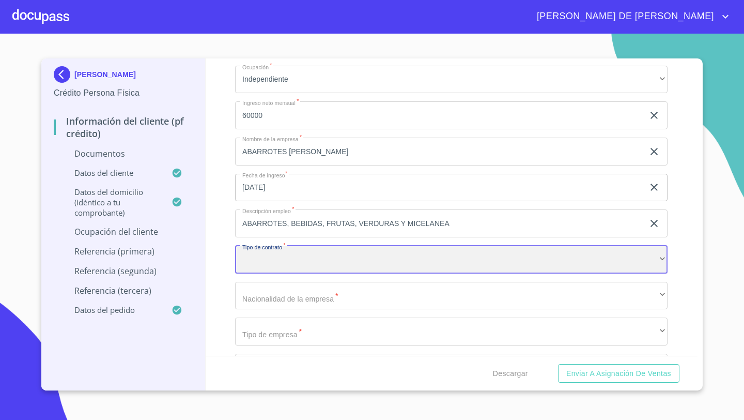
click at [266, 255] on div "​" at bounding box center [451, 259] width 433 height 28
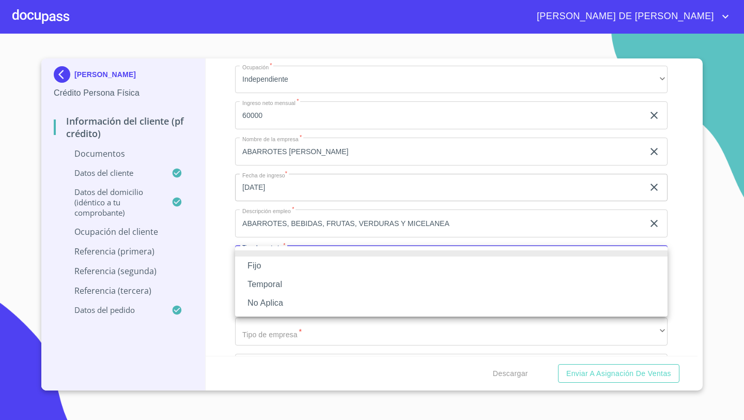
click at [262, 264] on li "Fijo" at bounding box center [451, 265] width 433 height 19
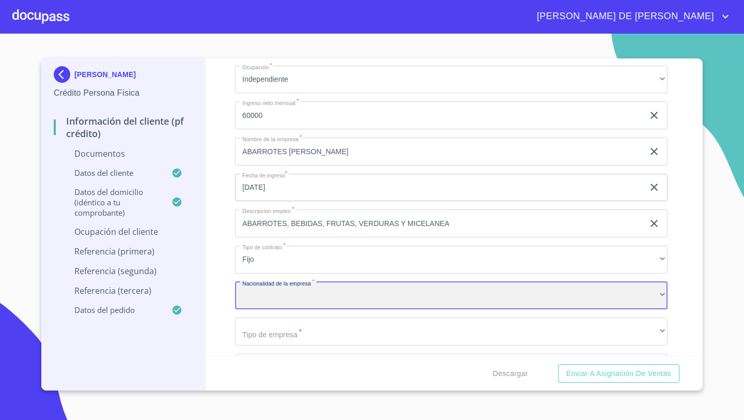
click at [280, 293] on div "​" at bounding box center [451, 296] width 433 height 28
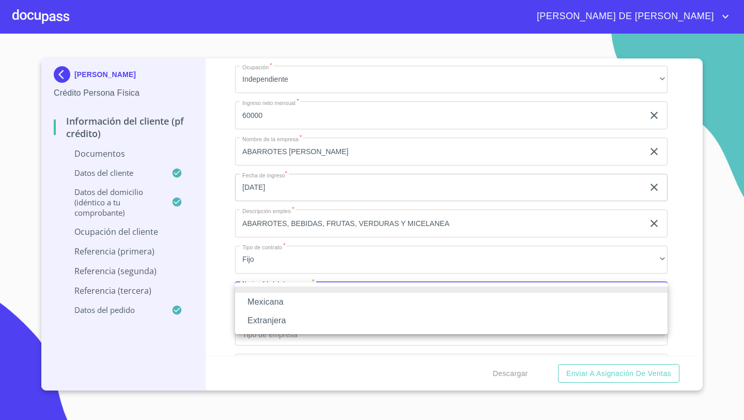
click at [274, 299] on li "Mexicana" at bounding box center [451, 302] width 433 height 19
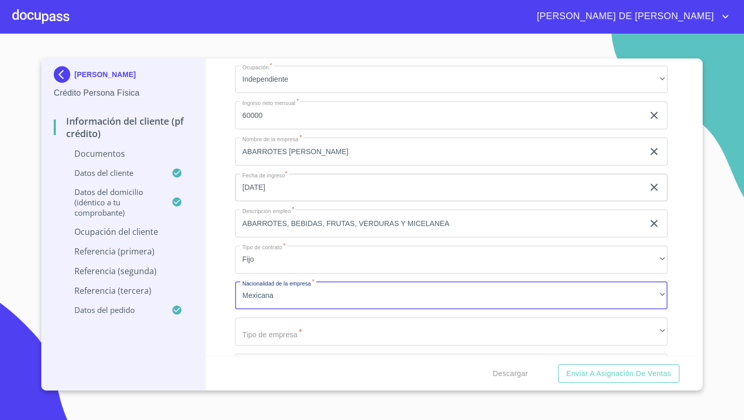
click at [452, 219] on input "ABARROTES, BEBIDAS, FRUTAS, VERDURAS Y MICELANEA" at bounding box center [439, 223] width 409 height 28
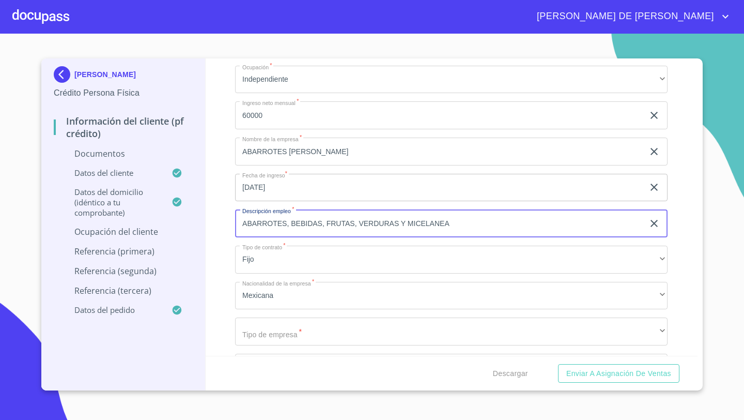
click at [452, 219] on input "ABARROTES, BEBIDAS, FRUTAS, VERDURAS Y MICELANEA" at bounding box center [439, 223] width 409 height 28
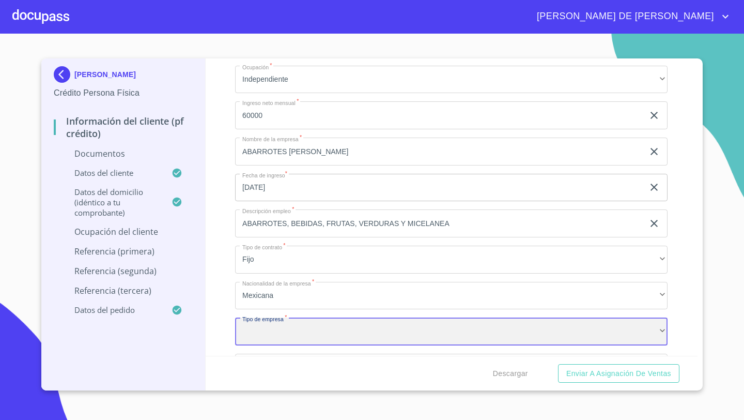
click at [264, 327] on div "​" at bounding box center [451, 331] width 433 height 28
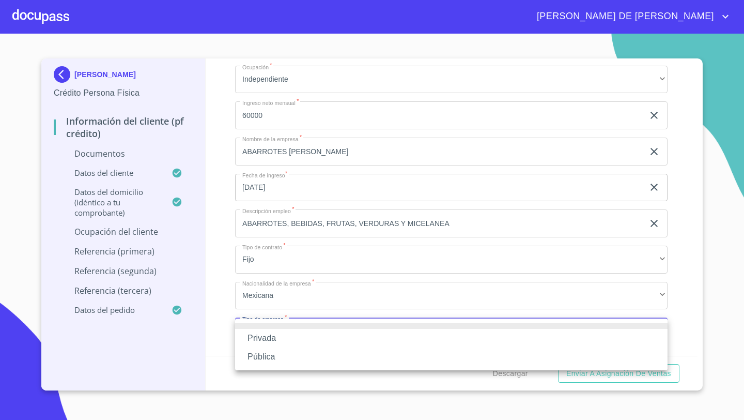
click at [254, 334] on li "Privada" at bounding box center [451, 338] width 433 height 19
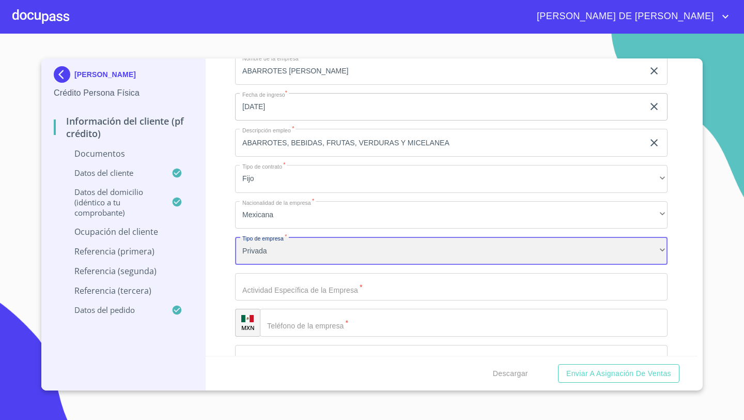
scroll to position [3345, 0]
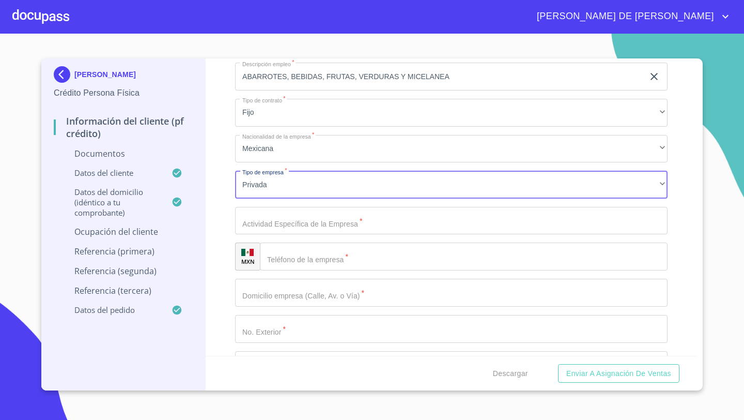
click at [256, 220] on input "Documento de identificación   *" at bounding box center [451, 221] width 433 height 28
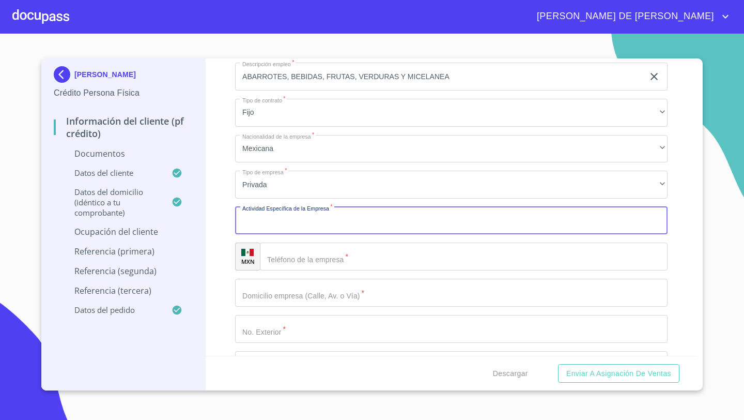
paste input "ABARROTES, BEBIDAS, FRUTAS, VERDURAS Y MICELANEA"
type input "ABARROTES, BEBIDAS, FRUTAS, VERDURAS Y MICELANEA"
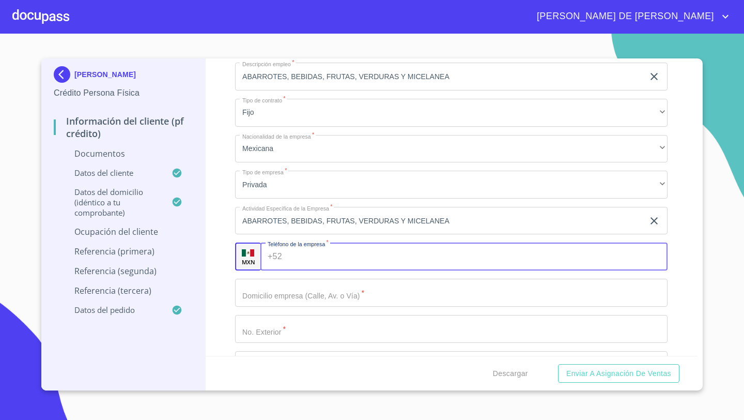
click at [282, 265] on div "+52 ​" at bounding box center [463, 256] width 407 height 28
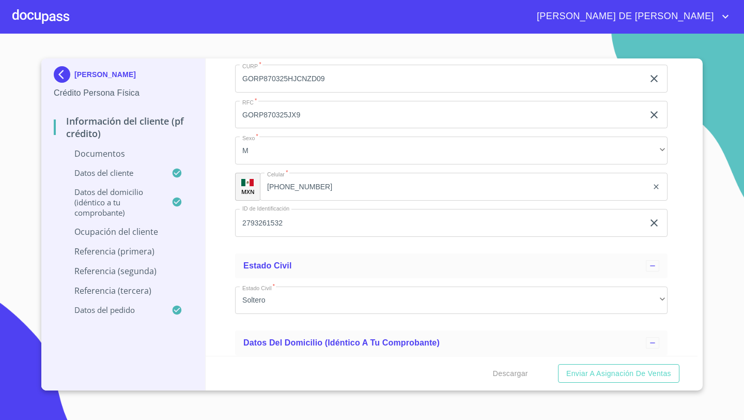
scroll to position [2423, 0]
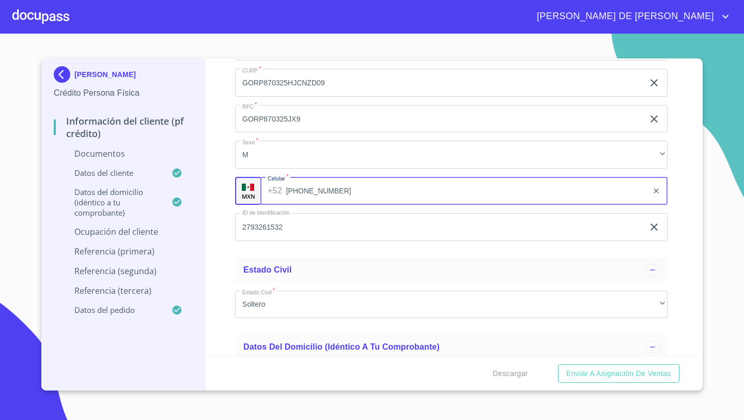
click at [314, 195] on input "[PHONE_NUMBER]" at bounding box center [467, 191] width 362 height 28
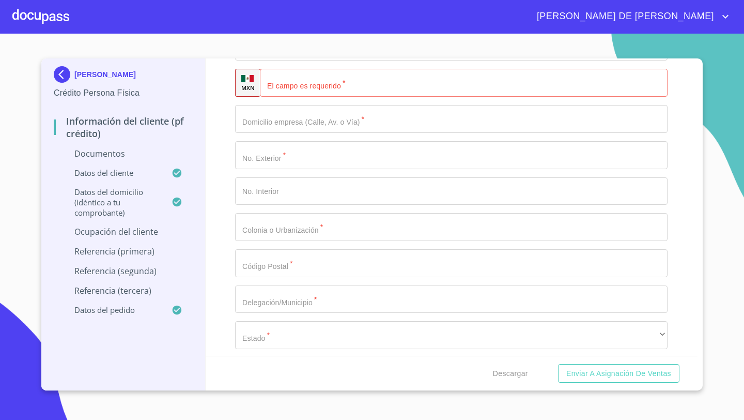
scroll to position [3444, 0]
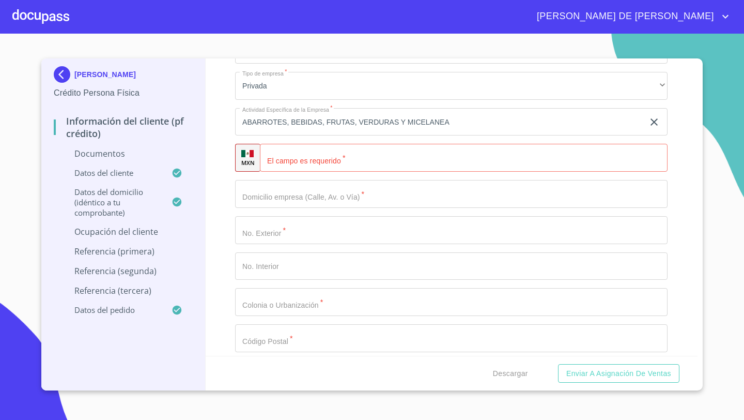
click at [291, 160] on input "Documento de identificación   *" at bounding box center [464, 158] width 408 height 28
paste input "[PHONE_NUMBER]"
type input "[PHONE_NUMBER]"
click at [254, 205] on input "Documento de identificación   *" at bounding box center [451, 194] width 433 height 28
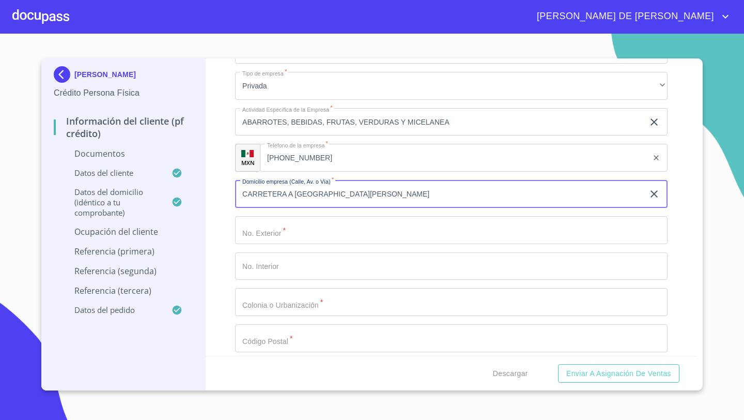
type input "CARRETERA A [GEOGRAPHIC_DATA][PERSON_NAME]"
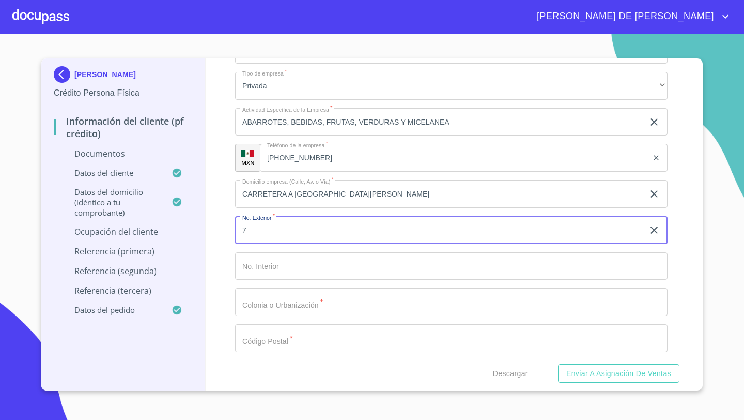
type input "7"
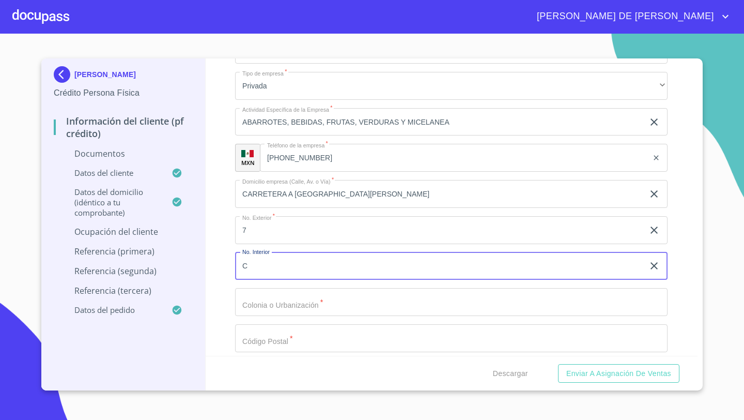
type input "C"
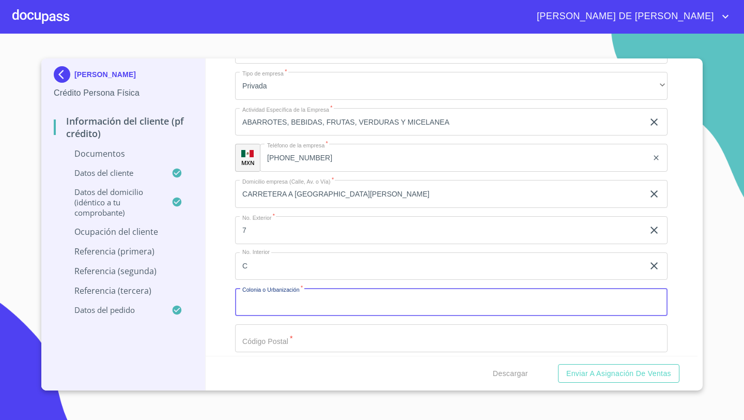
click at [267, 315] on div "Ocupación   * Independiente ​ Ingreso neto mensual   * 60000 ​ Nombre de la emp…" at bounding box center [451, 194] width 433 height 764
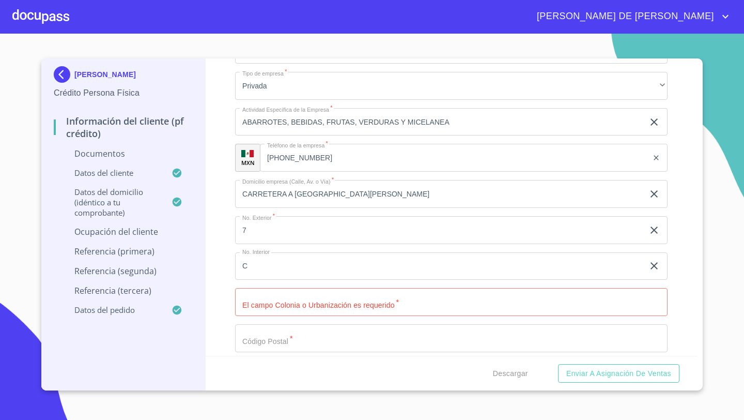
click at [262, 305] on input "Documento de identificación   *" at bounding box center [451, 302] width 433 height 28
type input "[PERSON_NAME]"
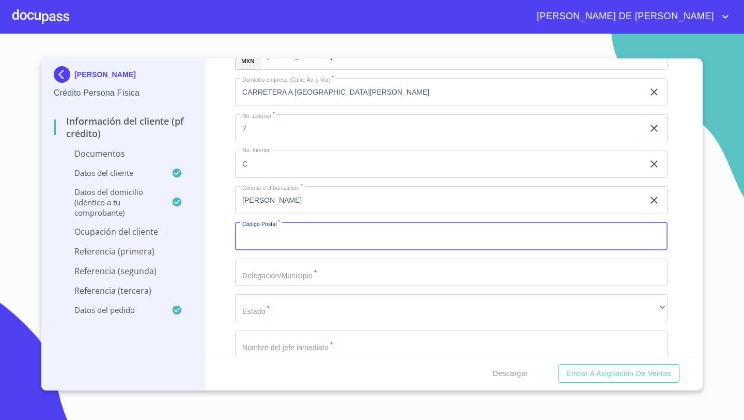
scroll to position [3574, 0]
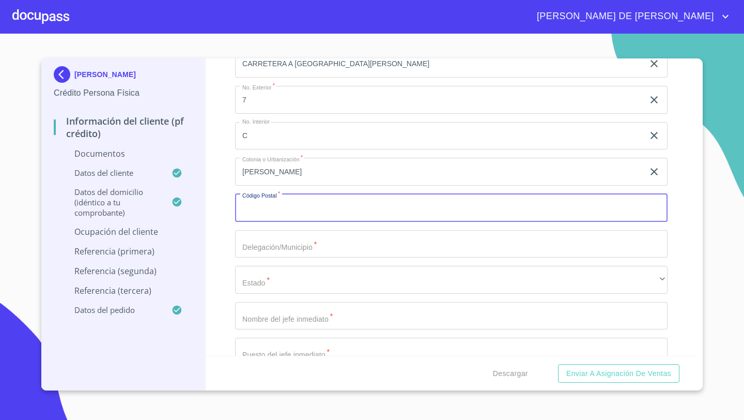
click at [258, 217] on input "Documento de identificación   *" at bounding box center [451, 208] width 433 height 28
type input "45663"
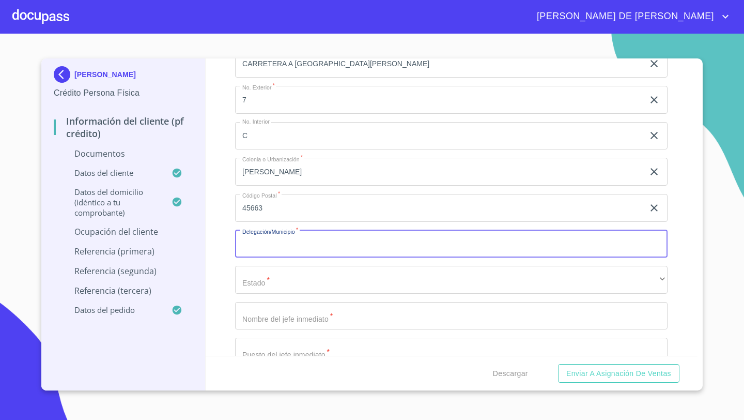
click at [258, 237] on input "Documento de identificación   *" at bounding box center [451, 244] width 433 height 28
type input "TLAJOMULCO [PERSON_NAME]"
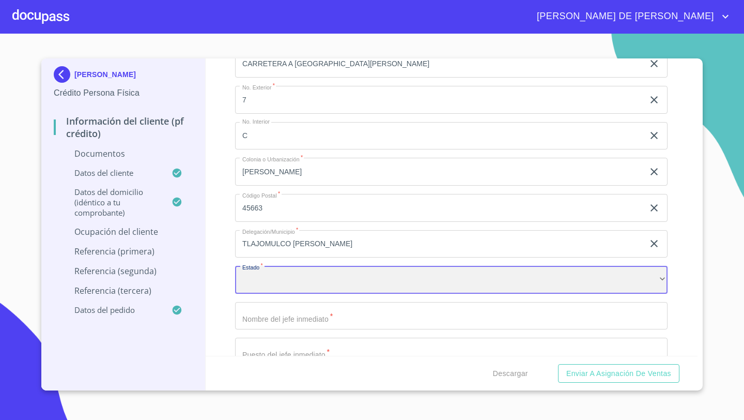
click at [257, 280] on div "​" at bounding box center [451, 280] width 433 height 28
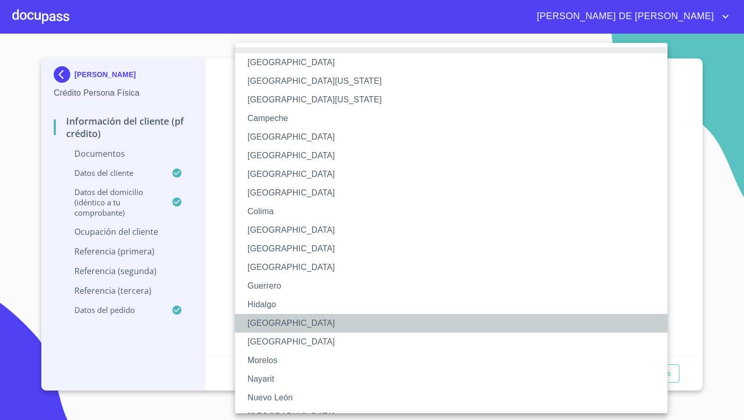
click at [265, 324] on li "[GEOGRAPHIC_DATA]" at bounding box center [451, 323] width 433 height 19
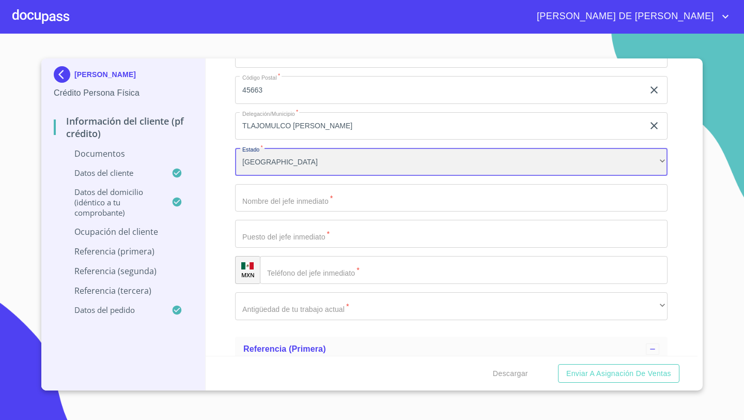
scroll to position [3712, 0]
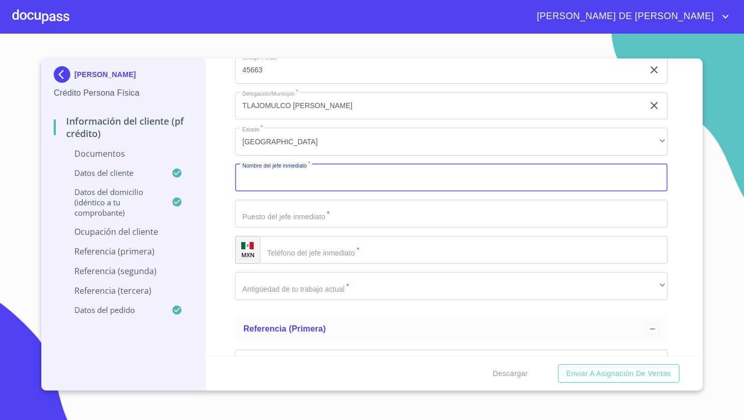
click at [258, 183] on input "Documento de identificación   *" at bounding box center [451, 178] width 433 height 28
type input "INDEPENDIENTE"
click at [269, 224] on input "Documento de identificación   *" at bounding box center [451, 213] width 433 height 28
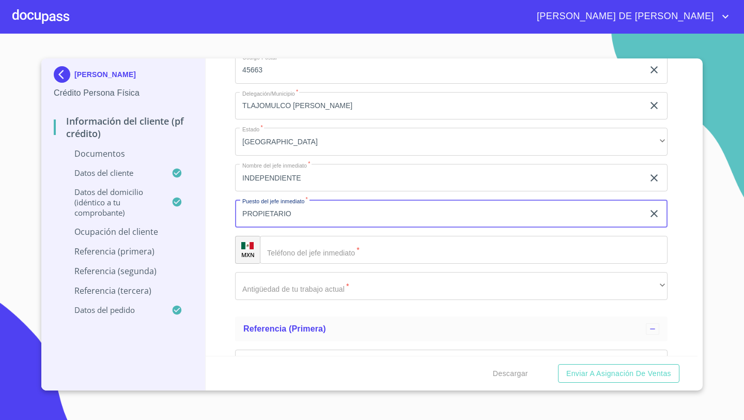
type input "PROPIETARIO"
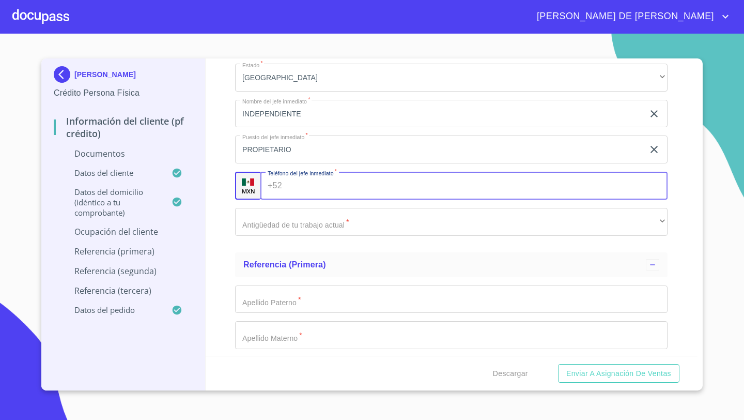
scroll to position [3651, 0]
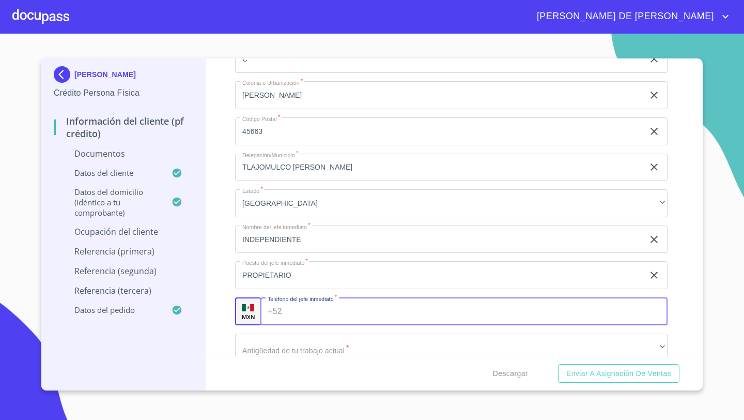
paste input "[PHONE_NUMBER]"
type input "[PHONE_NUMBER]"
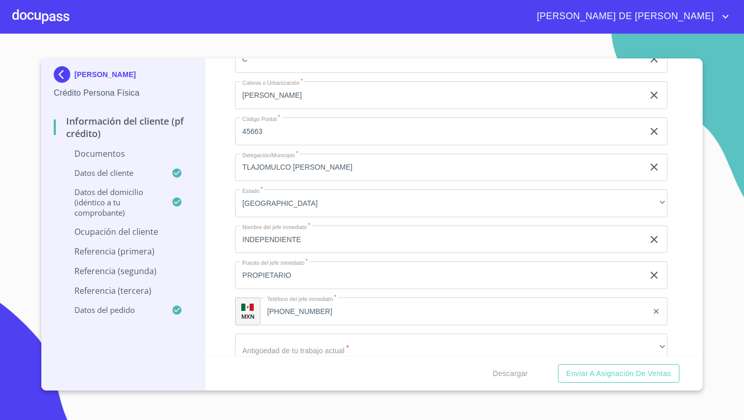
click at [204, 255] on div "[PERSON_NAME] Persona Física Información del cliente (PF crédito) Documentos Da…" at bounding box center [123, 224] width 164 height 332
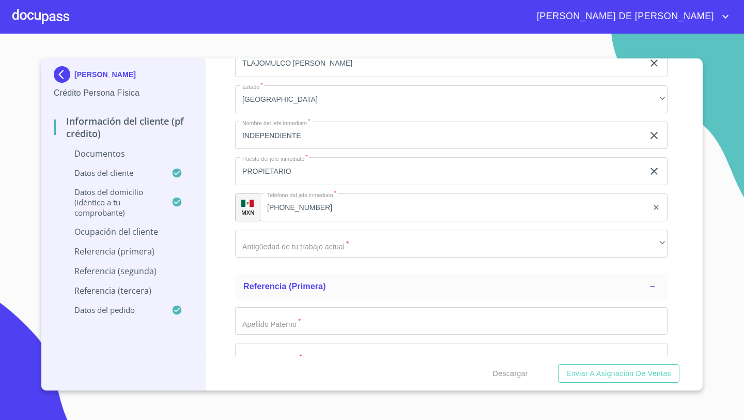
scroll to position [3780, 0]
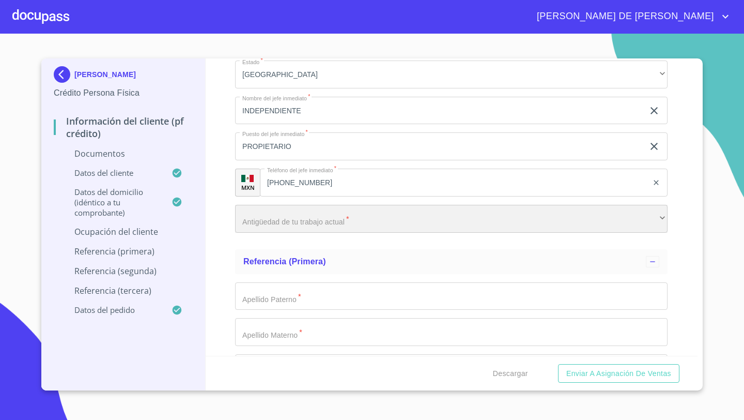
click at [271, 211] on div "​" at bounding box center [451, 219] width 433 height 28
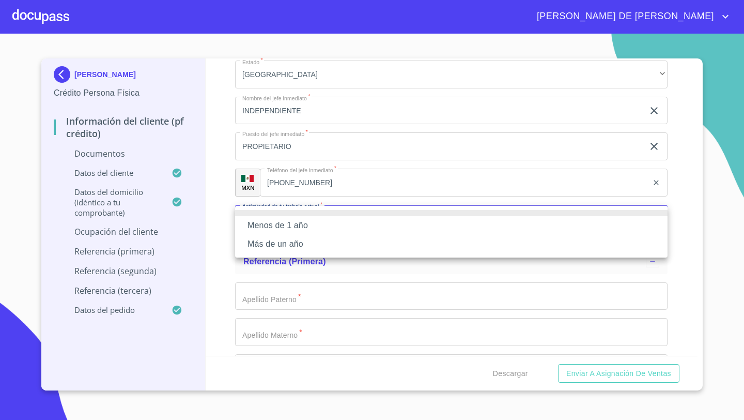
click at [259, 252] on li "Más de un año" at bounding box center [451, 244] width 433 height 19
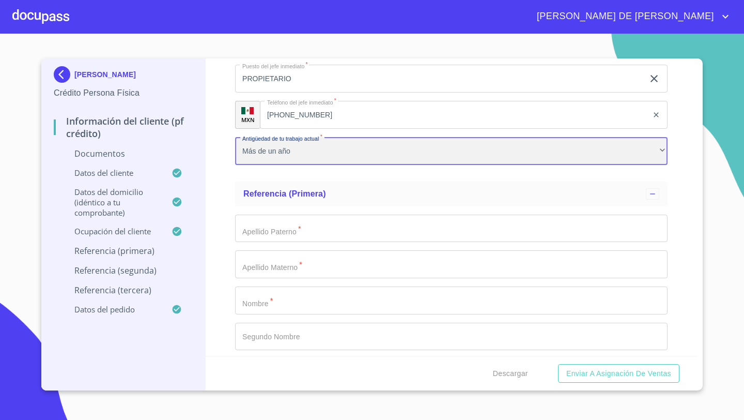
scroll to position [3906, 0]
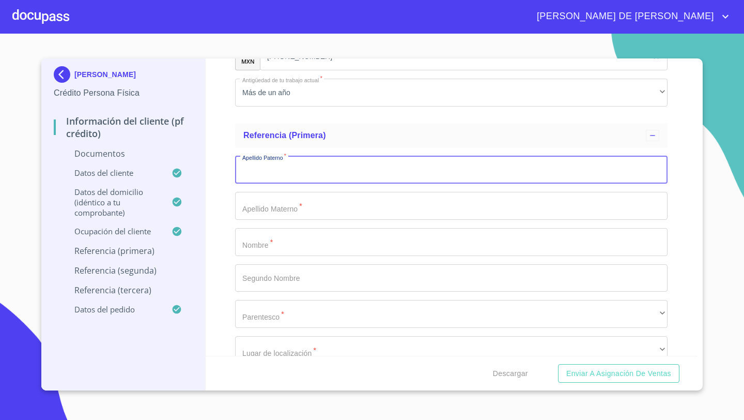
click at [270, 166] on input "Documento de identificación   *" at bounding box center [451, 170] width 433 height 28
type input "DIAZ"
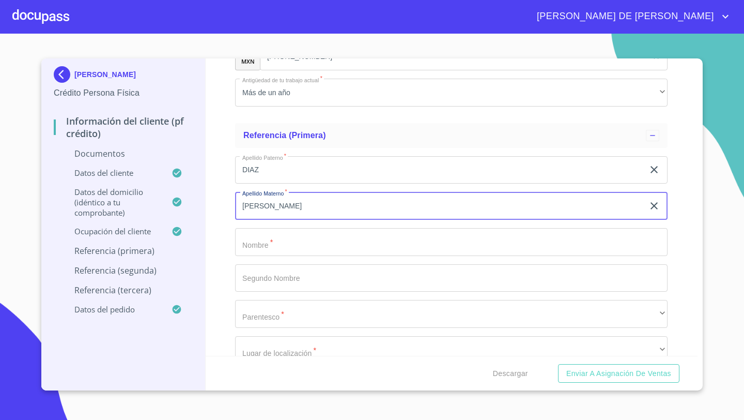
type input "[PERSON_NAME]"
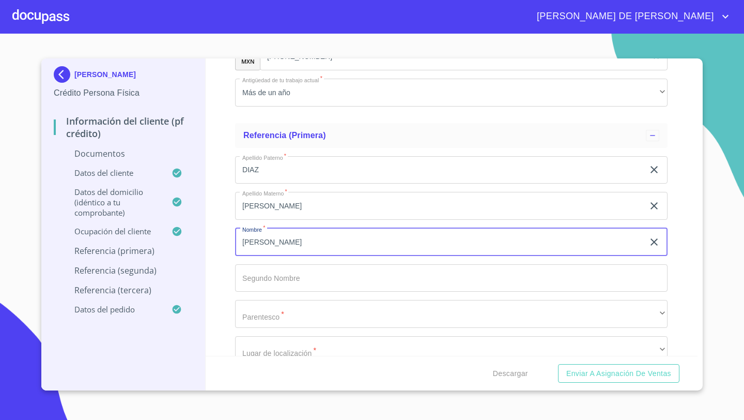
type input "[PERSON_NAME]"
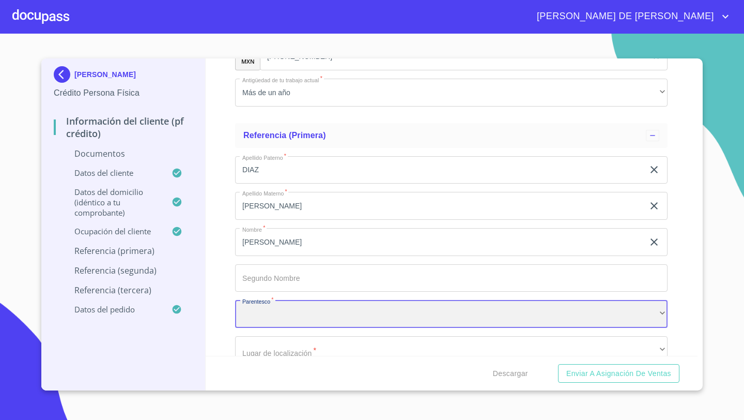
click at [253, 312] on div "​" at bounding box center [451, 314] width 433 height 28
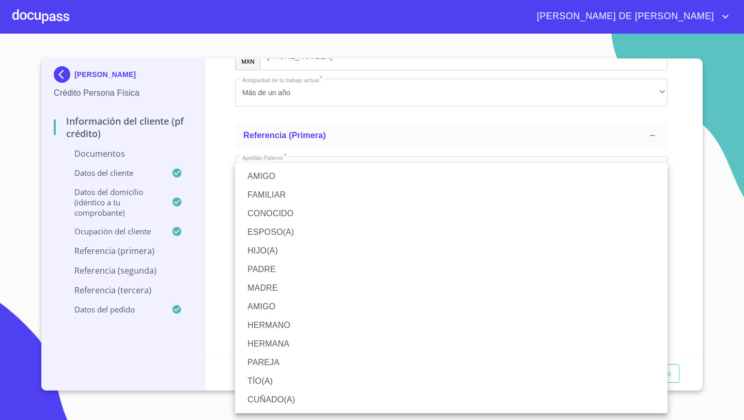
click at [263, 361] on li "PAREJA" at bounding box center [451, 362] width 433 height 19
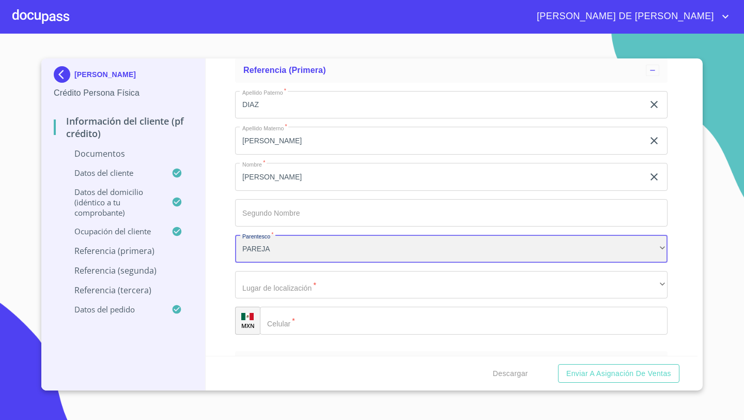
scroll to position [3997, 0]
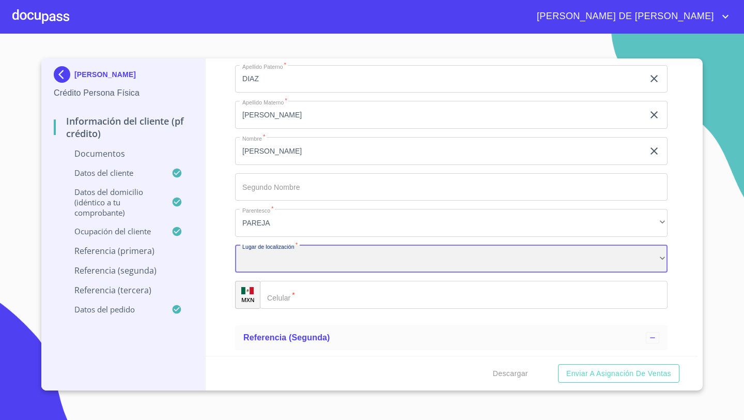
click at [255, 256] on div "​" at bounding box center [451, 259] width 433 height 28
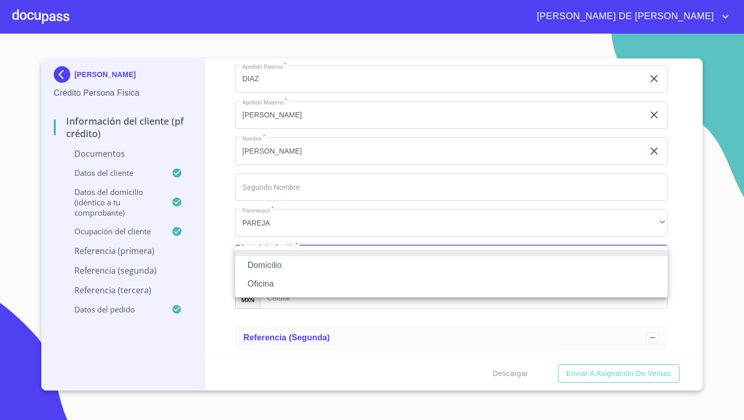
click at [267, 277] on li "Oficina" at bounding box center [451, 283] width 433 height 19
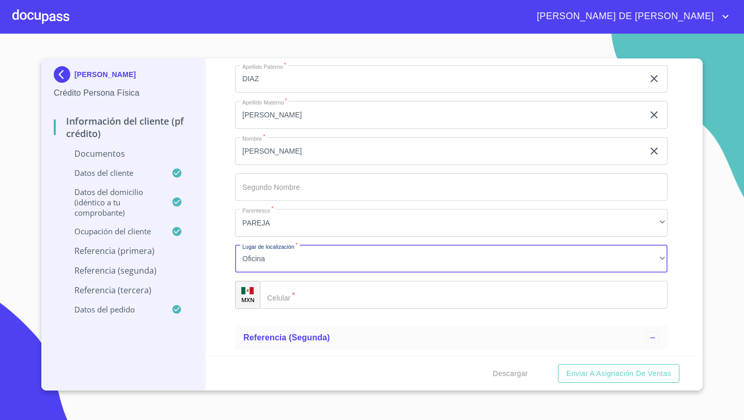
click at [304, 298] on input "Documento de identificación   *" at bounding box center [464, 295] width 408 height 28
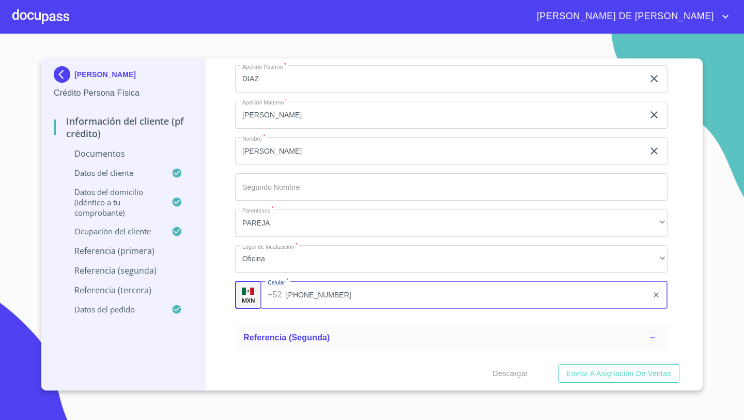
type input "[PHONE_NUMBER]"
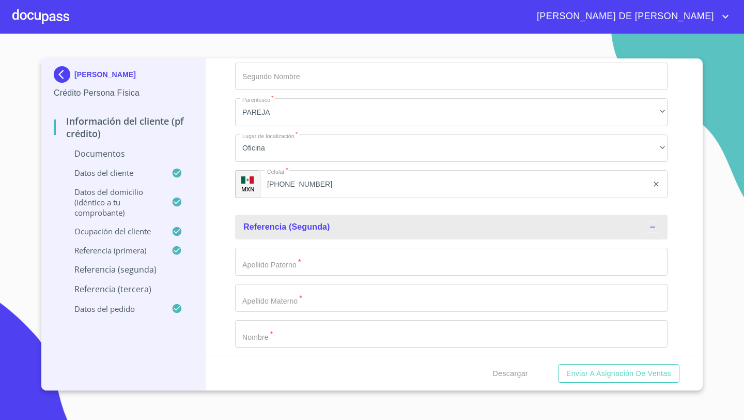
scroll to position [4147, 0]
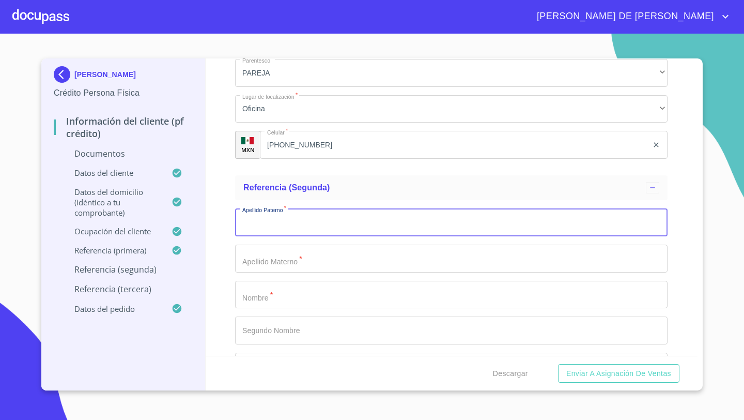
click at [273, 224] on input "Documento de identificación   *" at bounding box center [451, 222] width 433 height 28
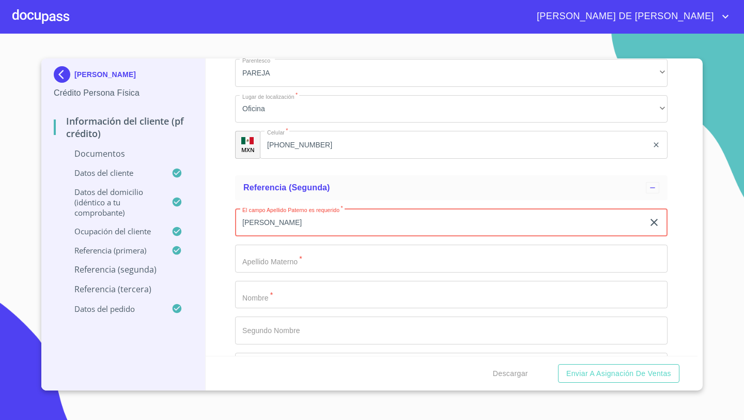
type input "[PERSON_NAME]"
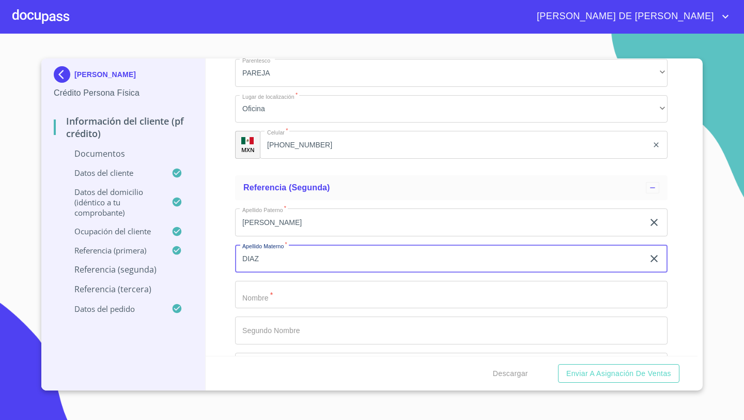
type input "DIAZ"
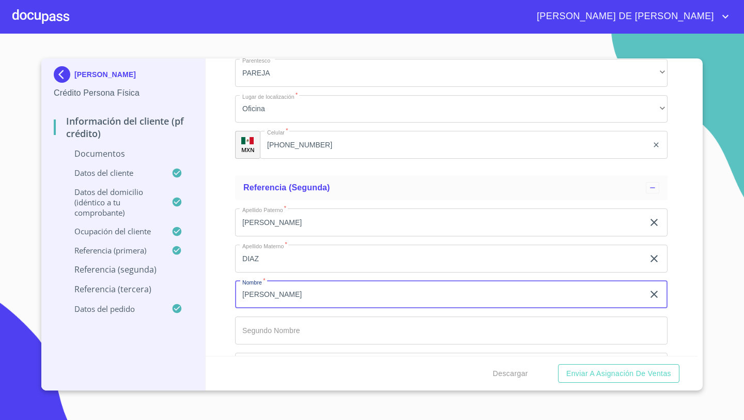
type input "[PERSON_NAME]"
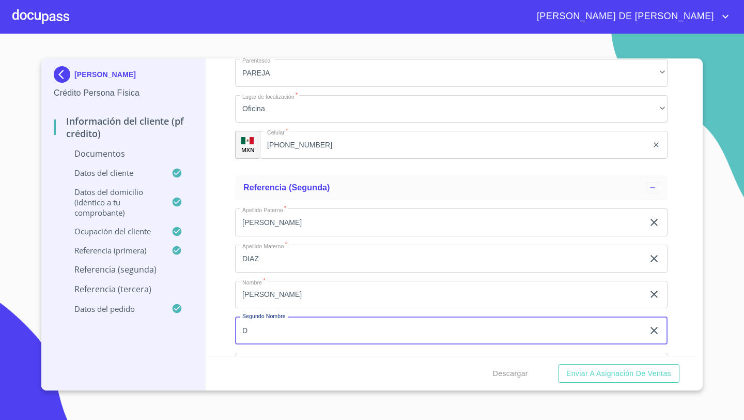
type input "D"
click at [265, 264] on input "DIAZ" at bounding box center [439, 258] width 409 height 28
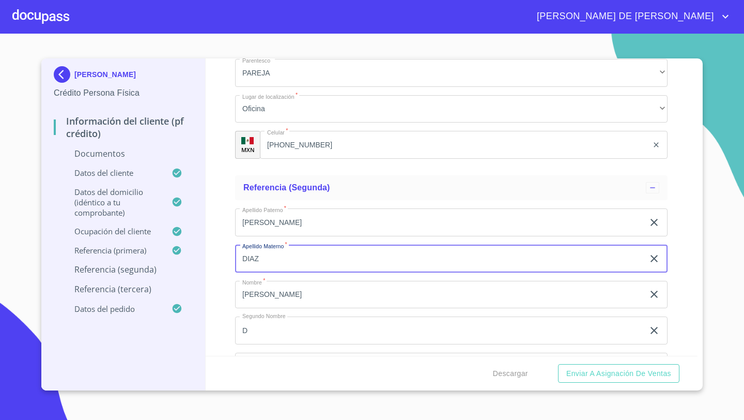
type input "DIAZ"
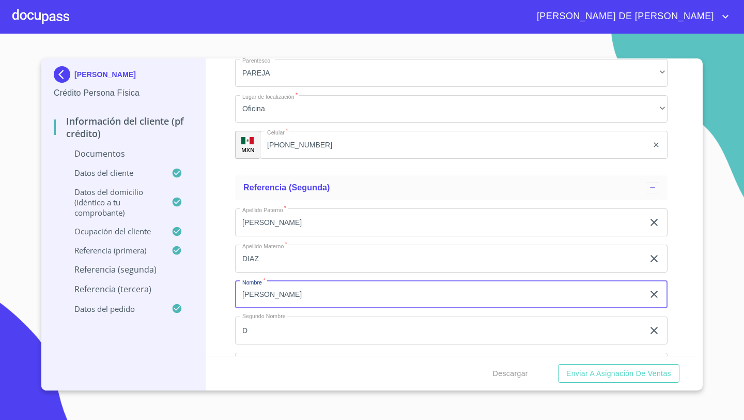
click at [254, 325] on input "D" at bounding box center [439, 330] width 409 height 28
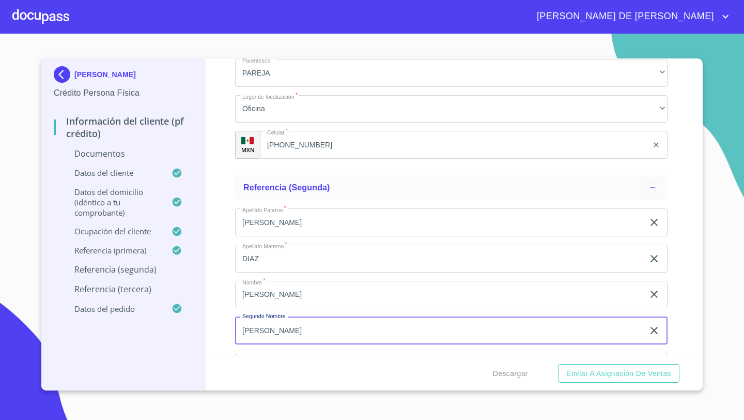
type input "[PERSON_NAME]"
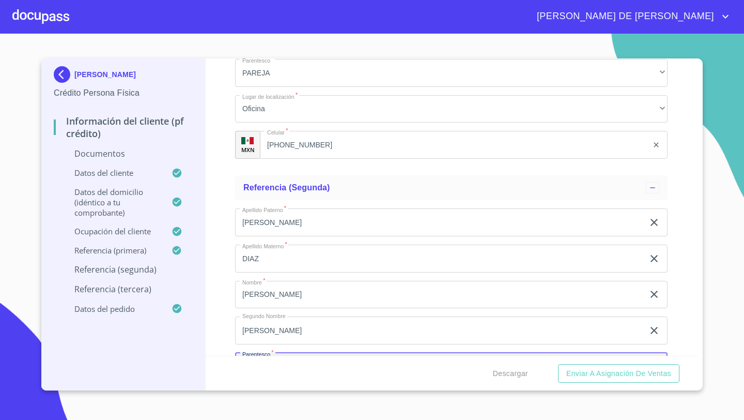
scroll to position [4170, 0]
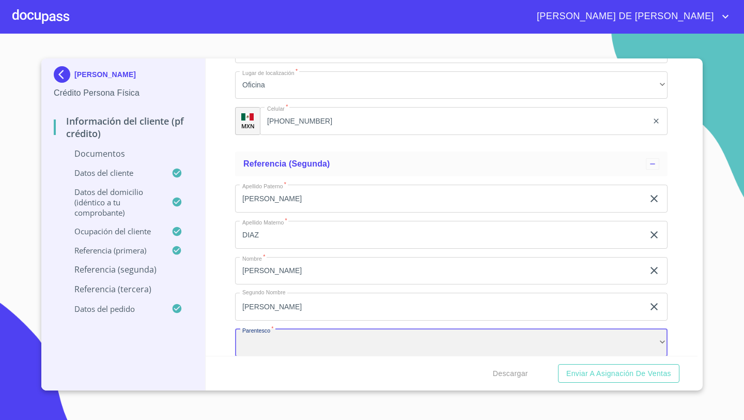
click at [249, 343] on div "​" at bounding box center [451, 343] width 433 height 28
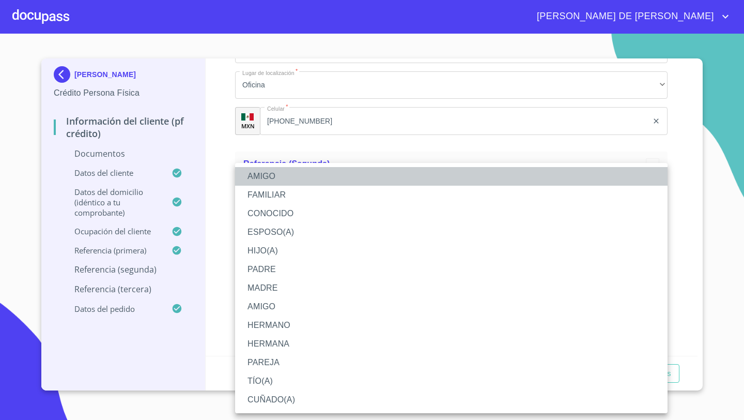
click at [265, 178] on li "AMIGO" at bounding box center [451, 176] width 433 height 19
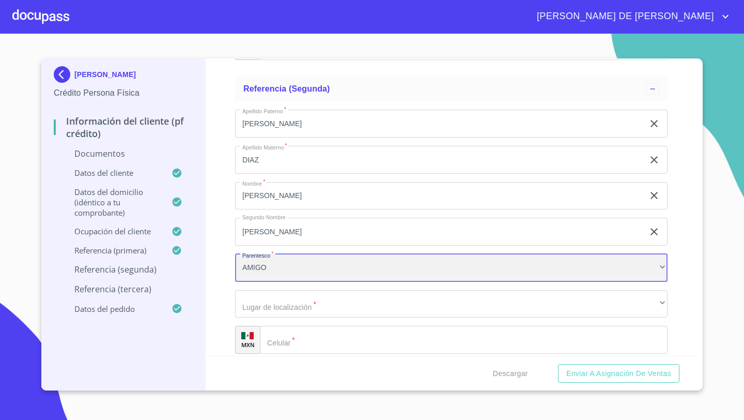
scroll to position [4251, 0]
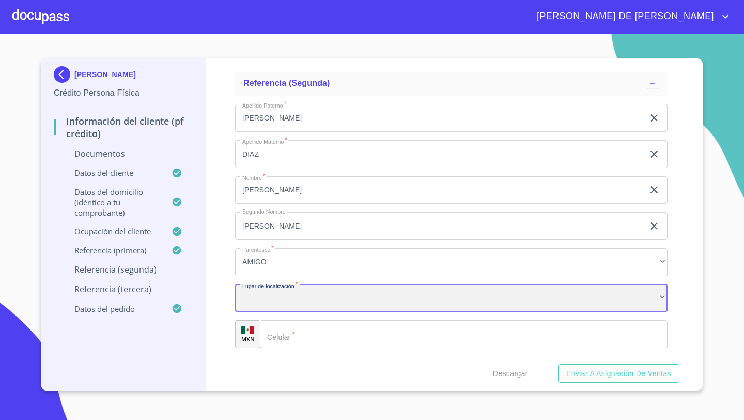
click at [254, 300] on div "​" at bounding box center [451, 298] width 433 height 28
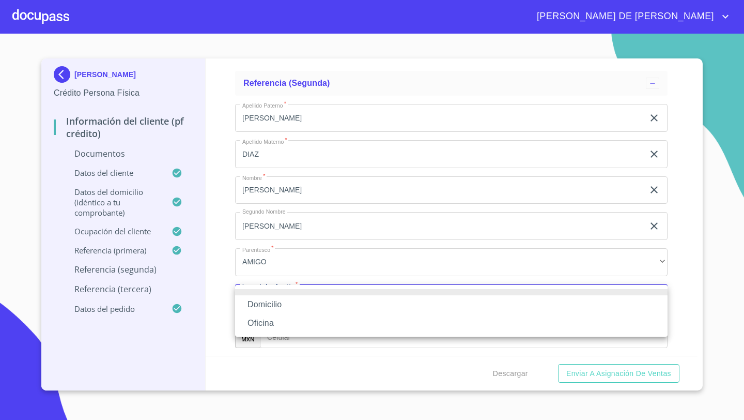
click at [282, 315] on li "Oficina" at bounding box center [451, 323] width 433 height 19
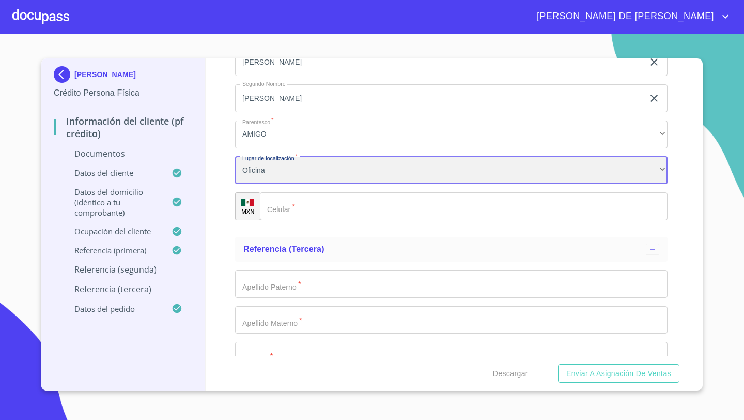
scroll to position [4391, 0]
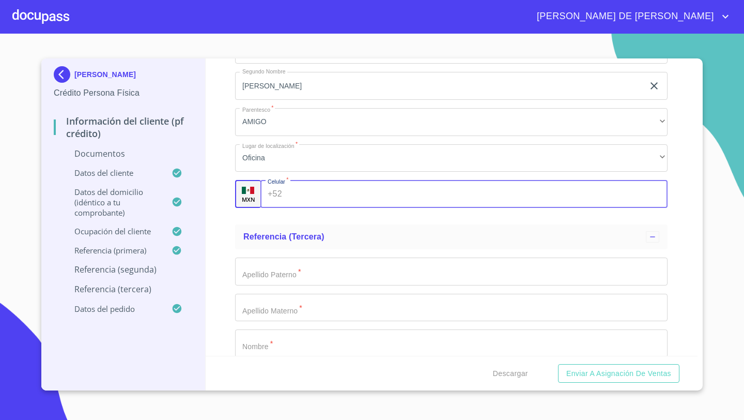
click at [278, 195] on div "+52 ​" at bounding box center [463, 194] width 407 height 28
type input "[PHONE_NUMBER]"
click at [228, 263] on div "Información del cliente (PF crédito) Documentos Documento de identificación   *…" at bounding box center [452, 206] width 493 height 297
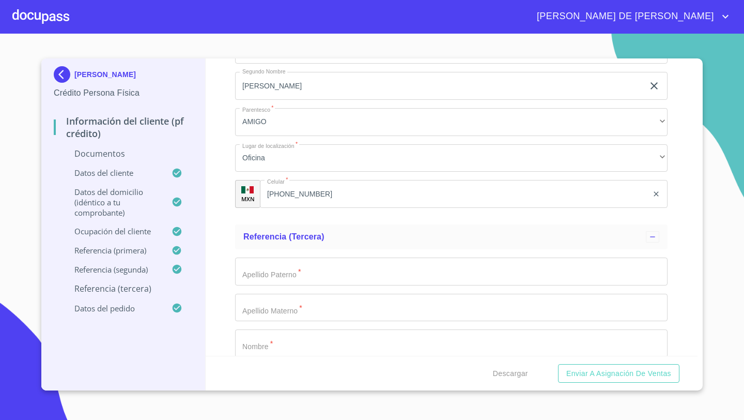
click at [253, 275] on input "Documento de identificación   *" at bounding box center [451, 271] width 433 height 28
click at [227, 279] on div "Información del cliente (PF crédito) Documentos Documento de identificación   *…" at bounding box center [452, 206] width 493 height 297
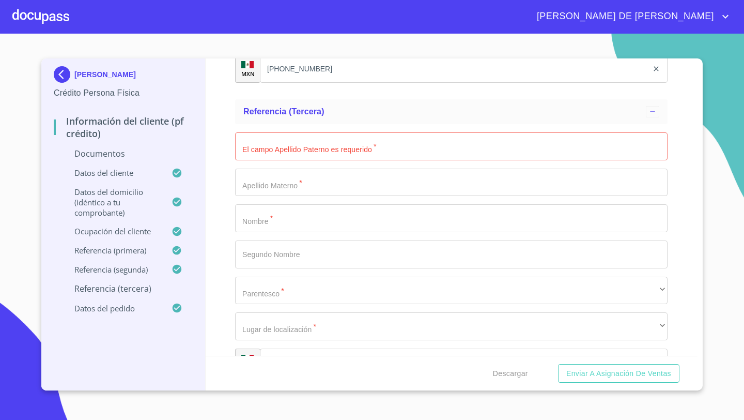
scroll to position [4553, 0]
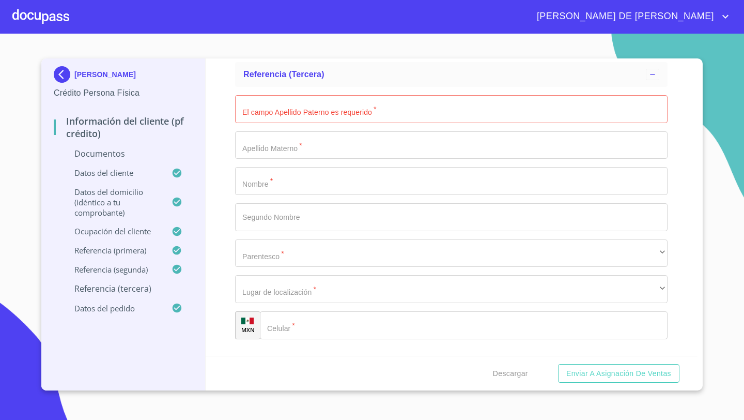
click at [265, 112] on input "Documento de identificación   *" at bounding box center [451, 109] width 433 height 28
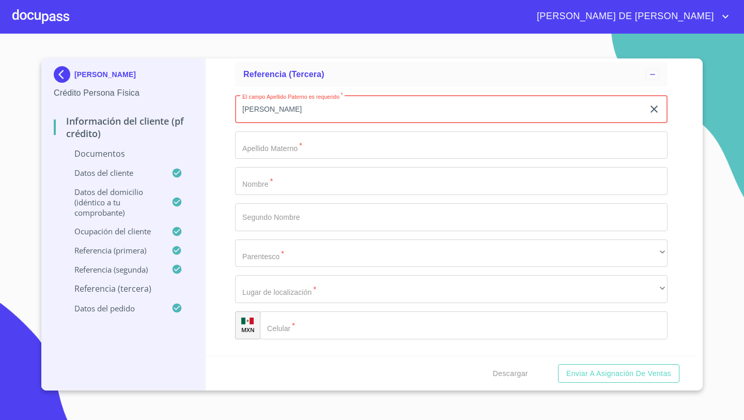
type input "[PERSON_NAME]"
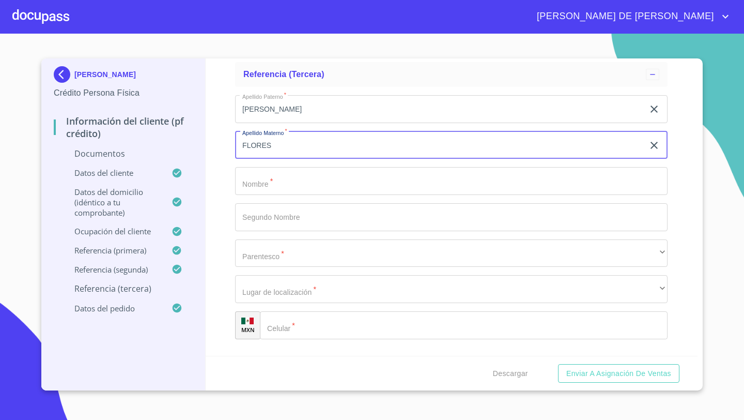
type input "FLORES"
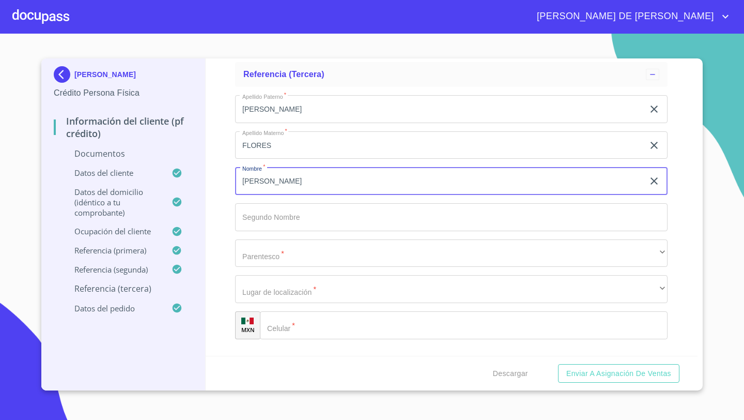
type input "[PERSON_NAME]"
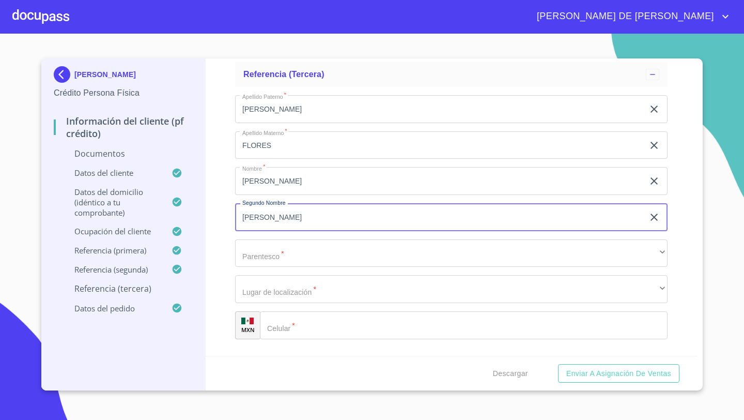
type input "[PERSON_NAME]"
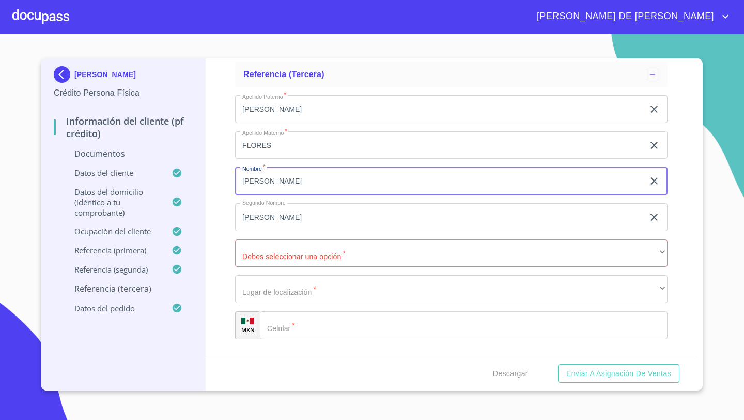
click at [283, 175] on input "[PERSON_NAME]" at bounding box center [439, 181] width 409 height 28
type input "MA."
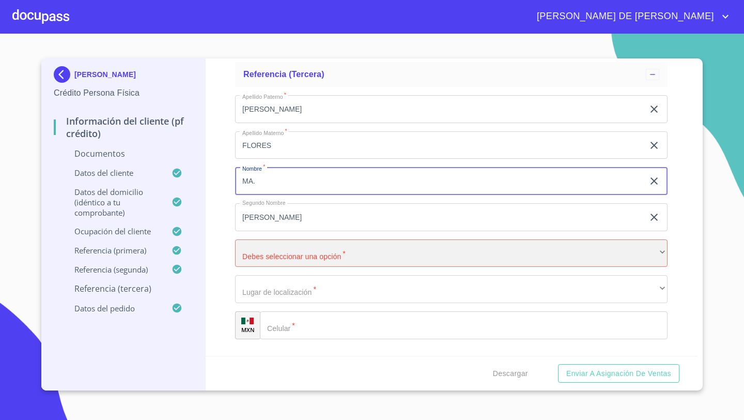
click at [254, 254] on div "​" at bounding box center [451, 253] width 433 height 28
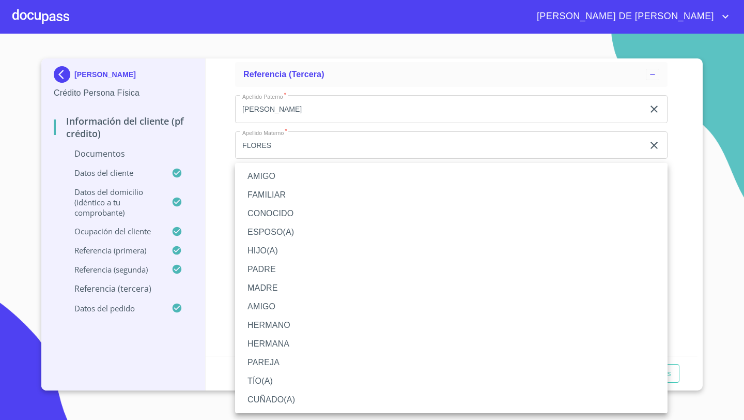
click at [257, 289] on li "MADRE" at bounding box center [451, 288] width 433 height 19
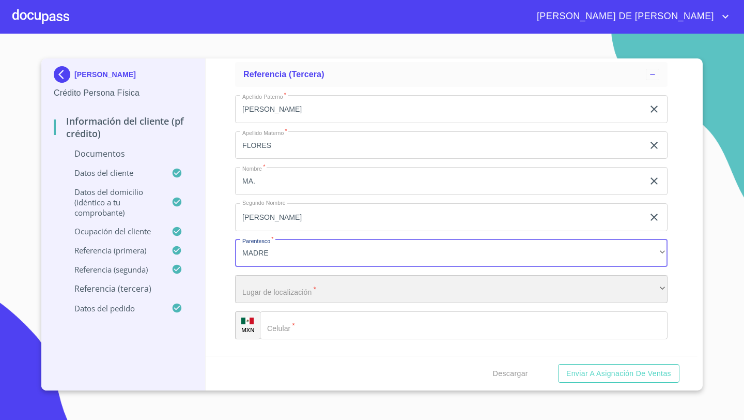
click at [248, 291] on div "​" at bounding box center [451, 289] width 433 height 28
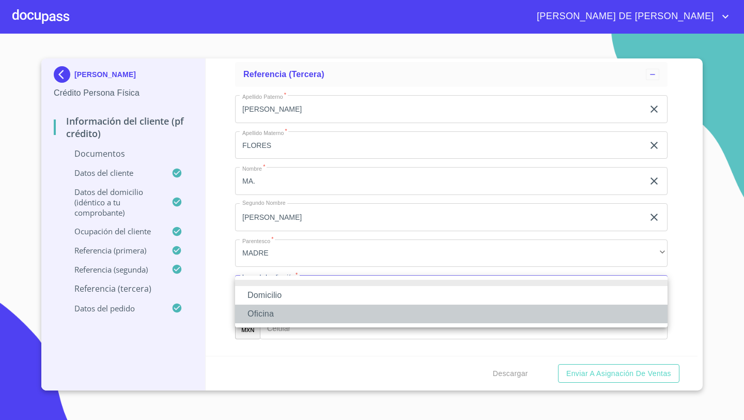
click at [267, 314] on li "Oficina" at bounding box center [451, 313] width 433 height 19
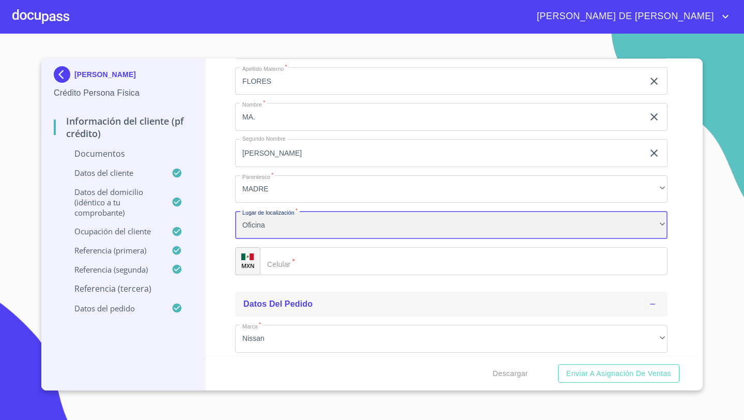
scroll to position [4634, 0]
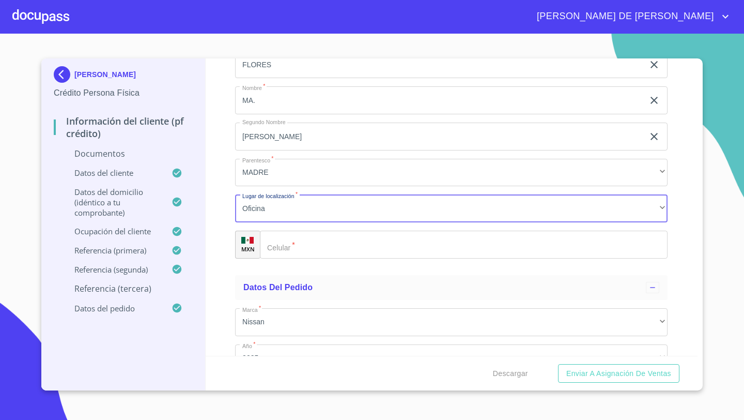
click at [272, 232] on div "​" at bounding box center [464, 245] width 408 height 28
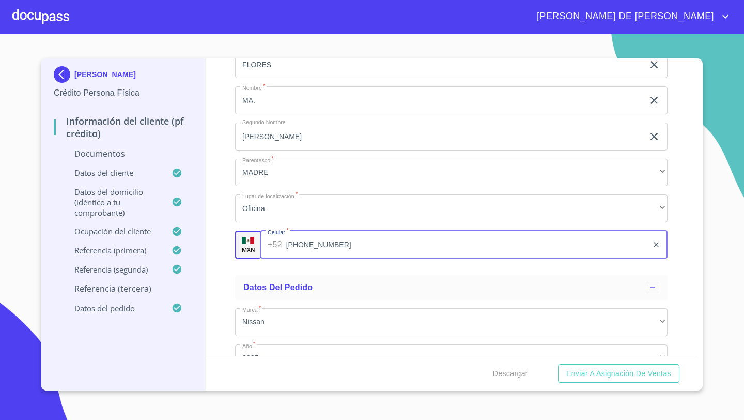
type input "[PHONE_NUMBER]"
click at [223, 305] on div "Información del cliente (PF crédito) Documentos Documento de identificación   *…" at bounding box center [452, 206] width 493 height 297
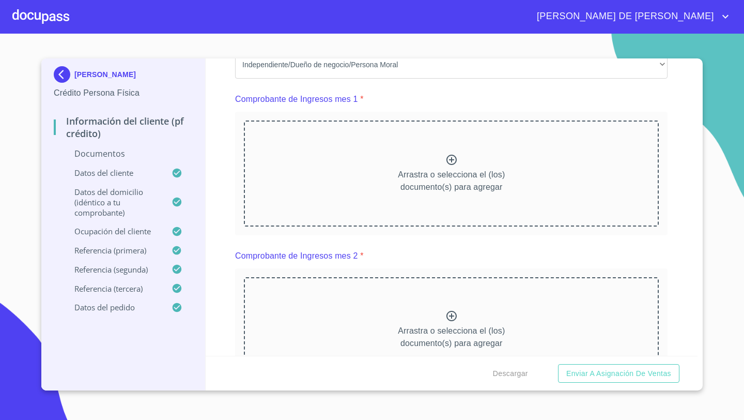
scroll to position [1003, 0]
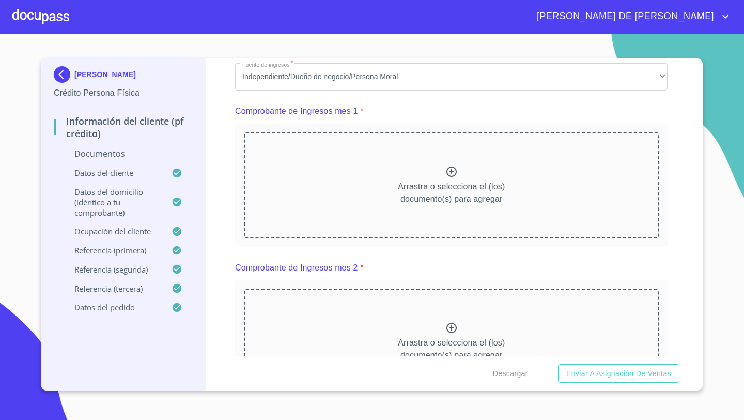
click at [453, 171] on icon at bounding box center [452, 171] width 12 height 12
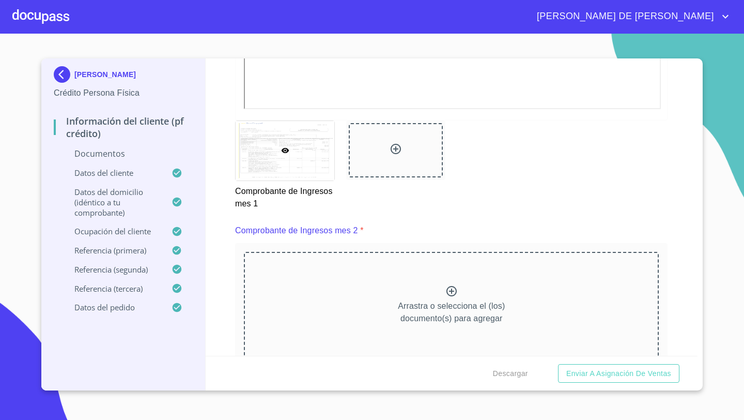
scroll to position [1529, 0]
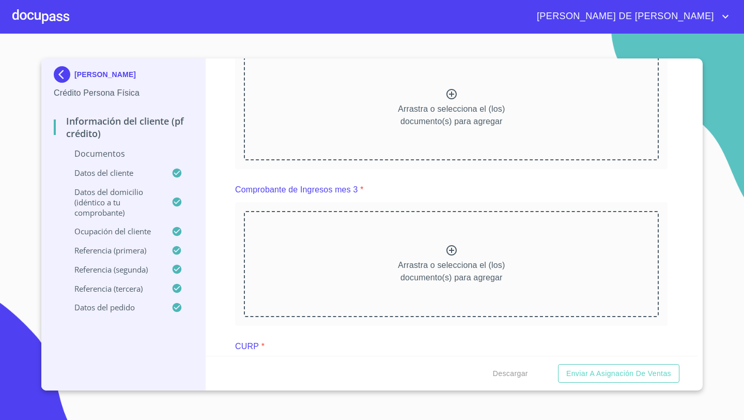
click at [437, 94] on div "Arrastra o selecciona el (los) documento(s) para agregar" at bounding box center [451, 107] width 415 height 105
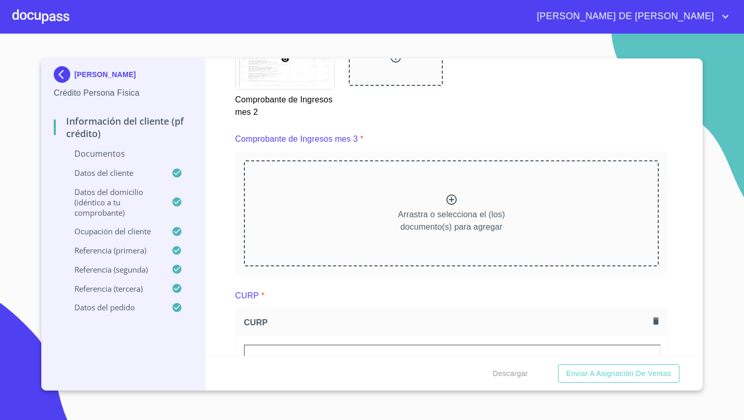
scroll to position [1918, 0]
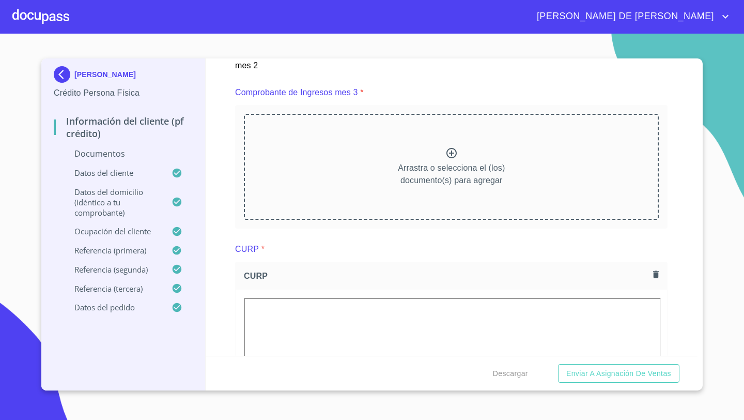
click at [458, 160] on div "Arrastra o selecciona el (los) documento(s) para agregar" at bounding box center [451, 166] width 415 height 105
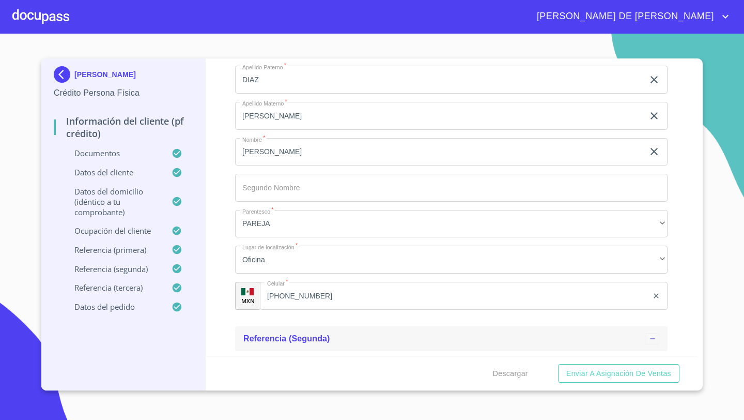
scroll to position [4985, 0]
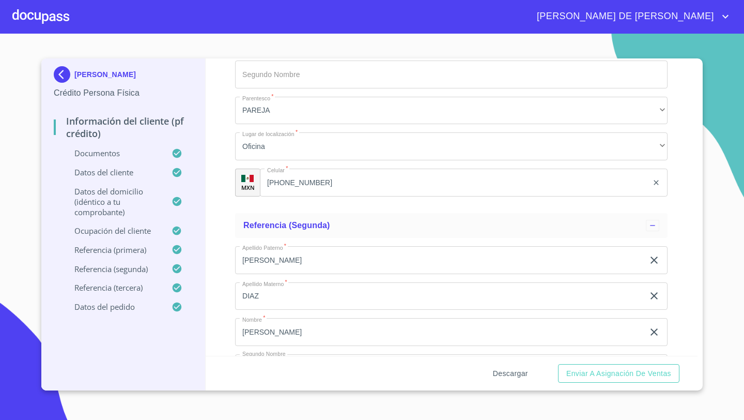
click at [507, 374] on span "Descargar" at bounding box center [510, 373] width 35 height 13
click at [618, 376] on span "Enviar a Asignación de Ventas" at bounding box center [618, 373] width 105 height 13
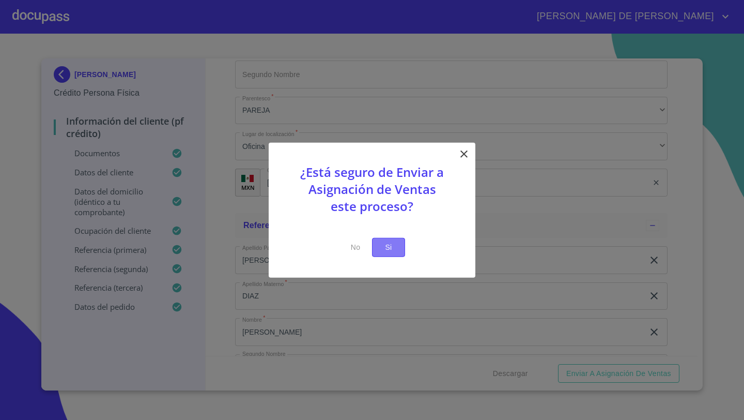
click at [392, 255] on button "Si" at bounding box center [388, 247] width 33 height 19
